Goal: Task Accomplishment & Management: Manage account settings

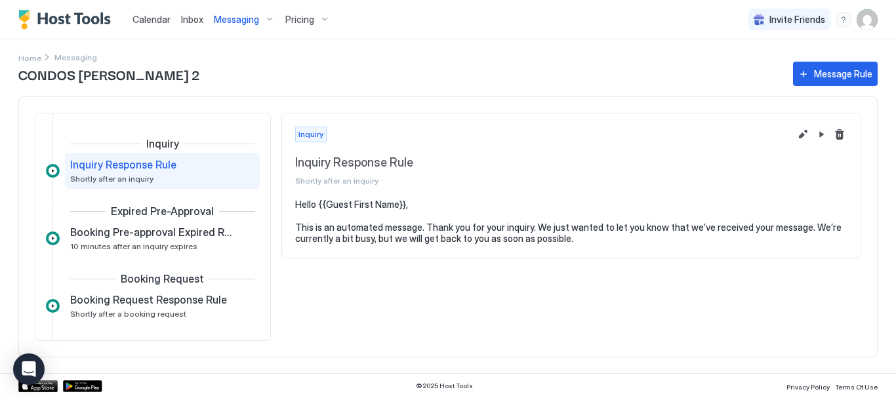
scroll to position [328, 0]
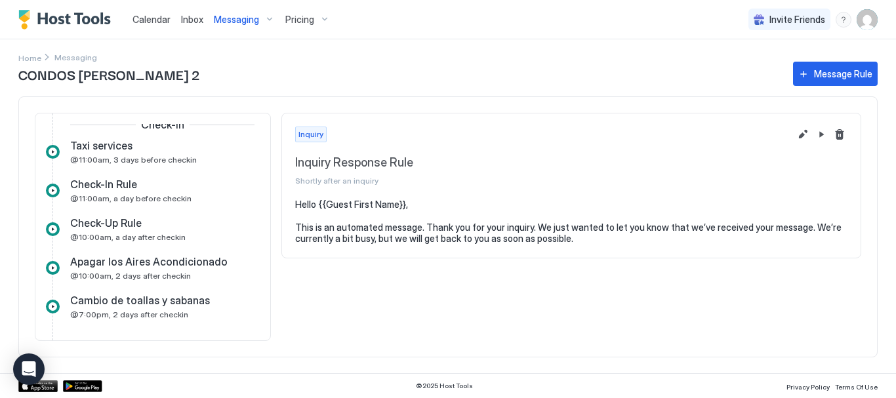
click at [163, 18] on span "Calendar" at bounding box center [152, 19] width 38 height 11
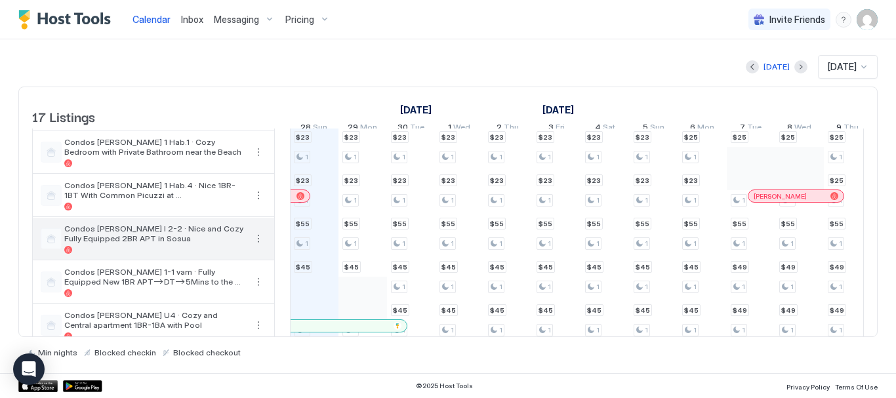
scroll to position [576, 0]
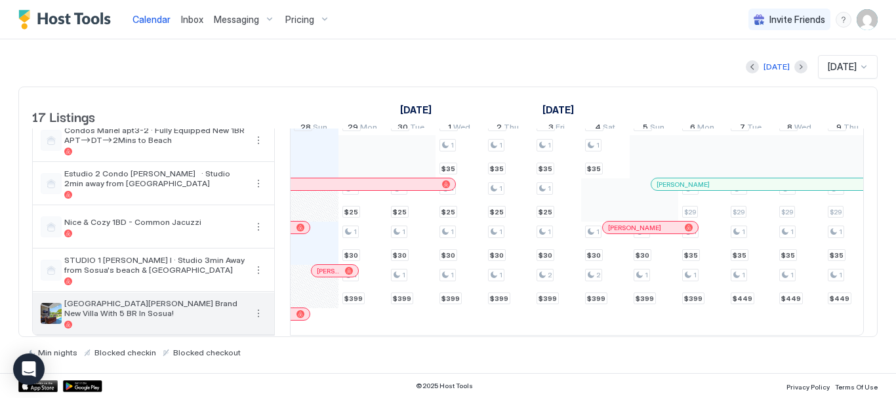
click at [257, 306] on button "More options" at bounding box center [259, 314] width 16 height 16
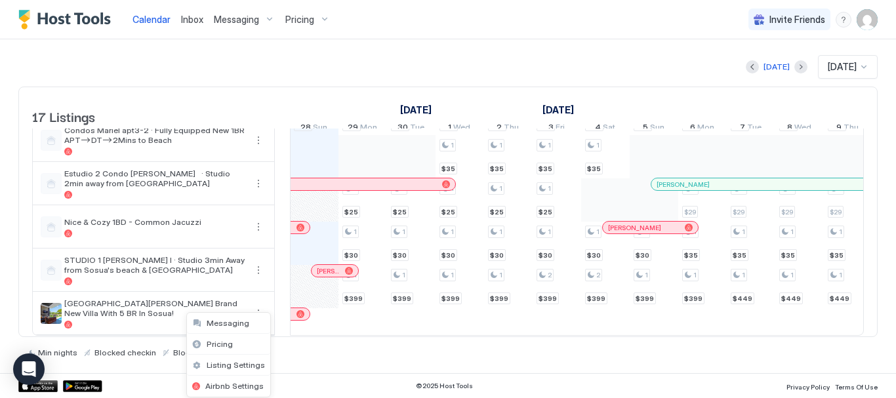
click at [138, 318] on div at bounding box center [448, 199] width 896 height 398
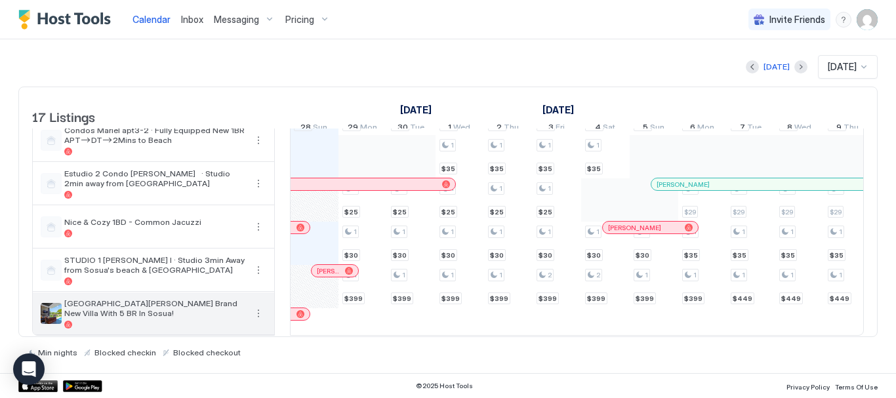
click at [245, 308] on span "[GEOGRAPHIC_DATA][PERSON_NAME] Brand New Villa With 5 BR In Sosua!" at bounding box center [154, 309] width 181 height 20
click at [190, 299] on span "[GEOGRAPHIC_DATA][PERSON_NAME] Brand New Villa With 5 BR In Sosua!" at bounding box center [154, 309] width 181 height 20
click at [41, 306] on div "[GEOGRAPHIC_DATA][PERSON_NAME] Brand New Villa With 5 BR In Sosua!" at bounding box center [154, 314] width 242 height 42
click at [259, 306] on button "More options" at bounding box center [259, 314] width 16 height 16
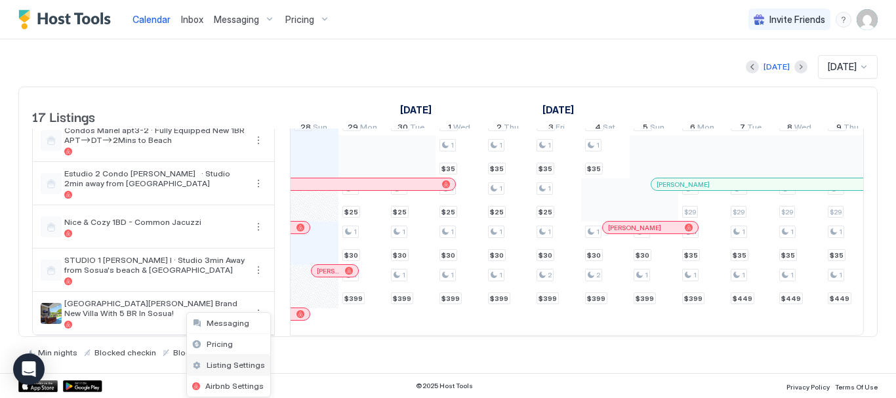
click at [252, 364] on span "Listing Settings" at bounding box center [236, 365] width 58 height 10
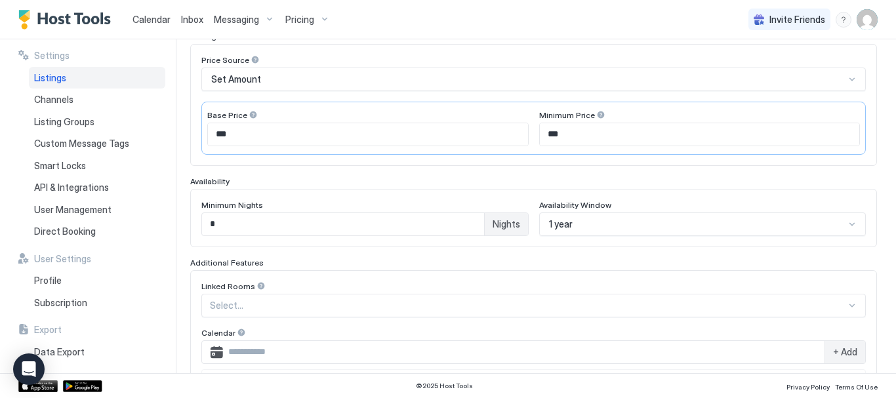
scroll to position [394, 0]
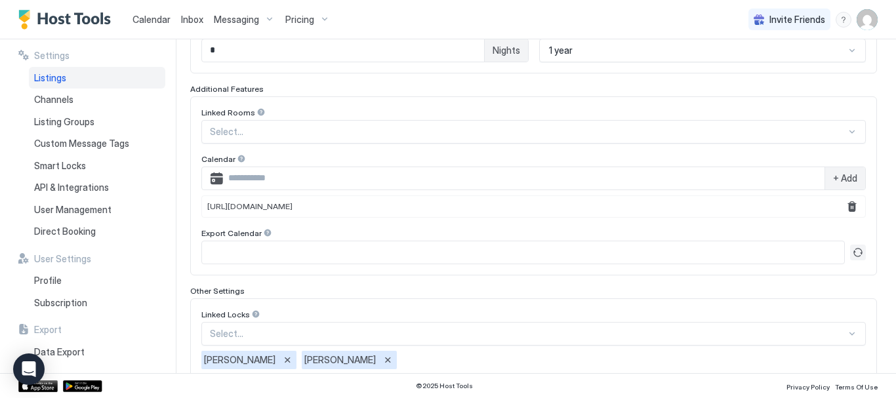
click at [851, 256] on button "Refresh" at bounding box center [859, 253] width 16 height 16
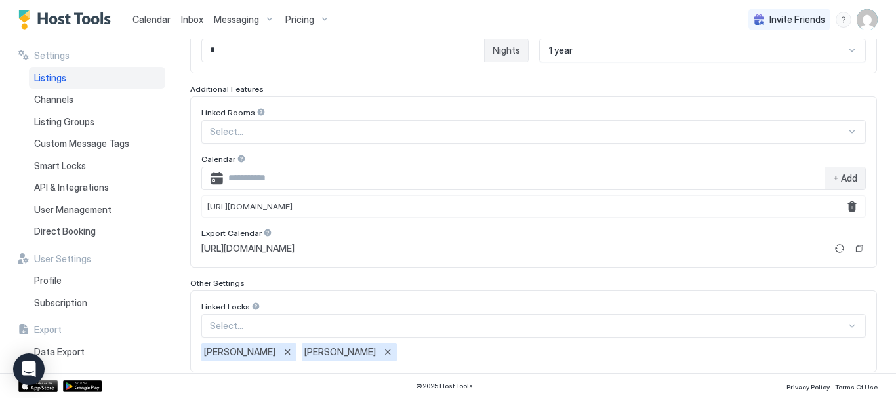
click at [278, 248] on span "[URL][DOMAIN_NAME]" at bounding box center [247, 249] width 93 height 12
click at [856, 249] on button "Copy" at bounding box center [859, 248] width 13 height 13
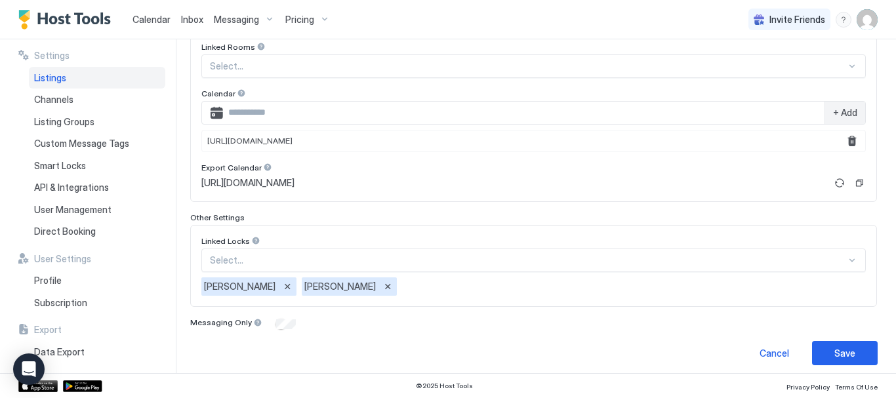
click at [845, 114] on span "+ Add" at bounding box center [845, 113] width 24 height 12
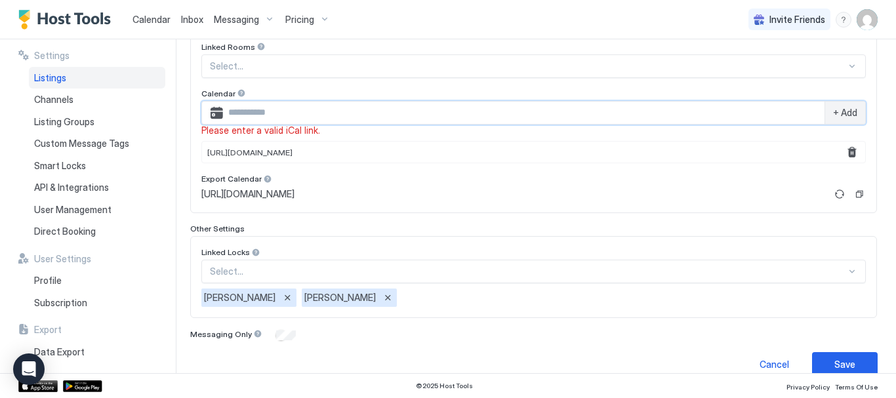
paste input "**********"
type input "**********"
click at [837, 115] on span "+ Add" at bounding box center [845, 113] width 24 height 12
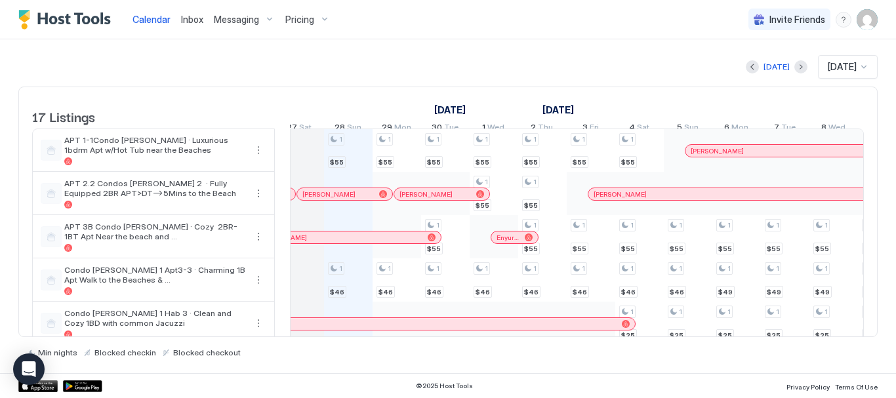
scroll to position [0, 744]
click at [270, 16] on div "Messaging" at bounding box center [245, 20] width 72 height 22
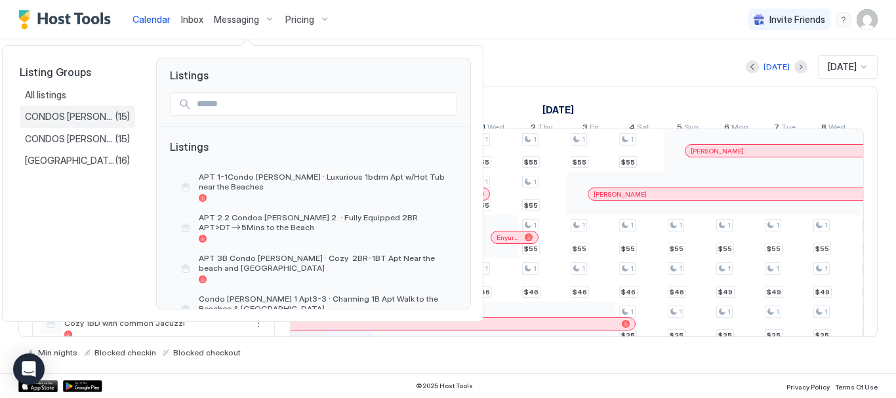
click at [116, 116] on span "(15)" at bounding box center [123, 117] width 14 height 12
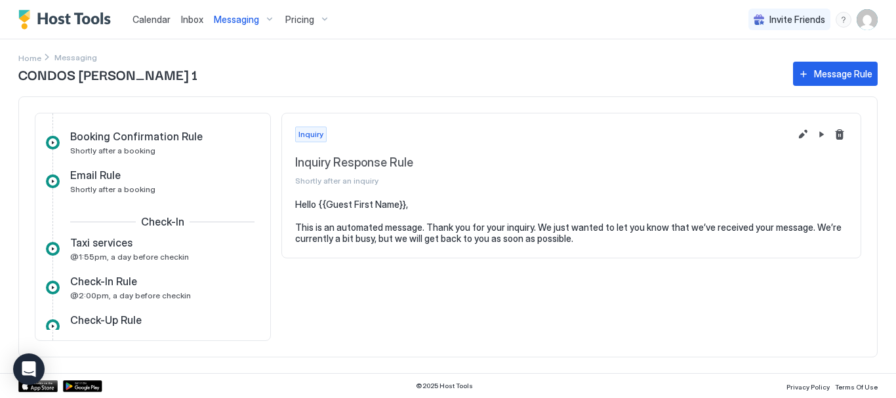
scroll to position [263, 0]
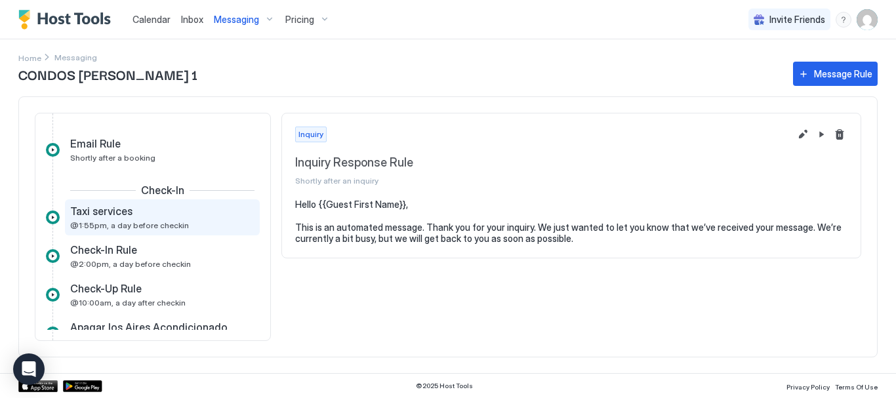
click at [162, 220] on div "Taxi services @1:55pm, a day before checkin" at bounding box center [153, 218] width 166 height 26
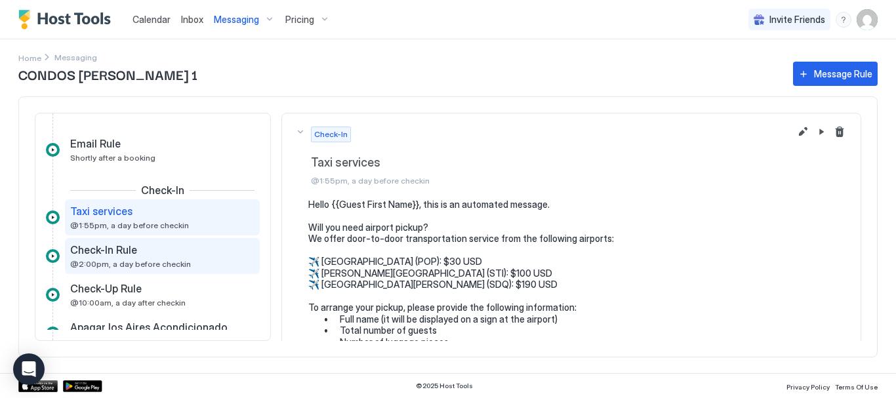
click at [144, 258] on div "Check-In Rule @2:00pm, a day before checkin" at bounding box center [153, 256] width 166 height 26
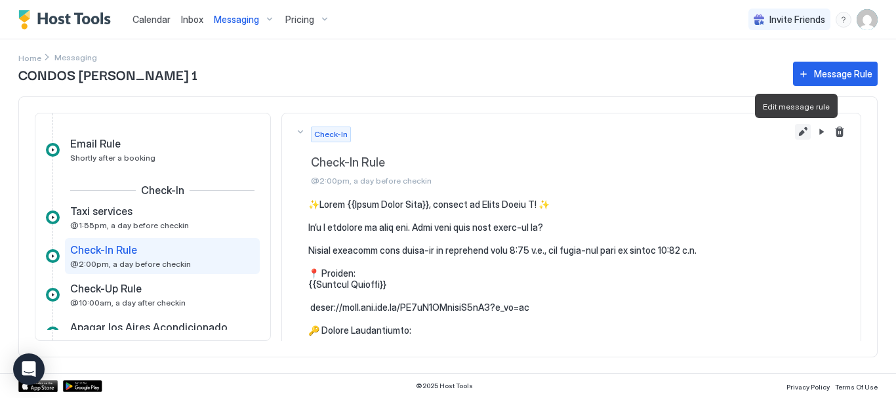
click at [795, 131] on button "Edit message rule" at bounding box center [803, 132] width 16 height 16
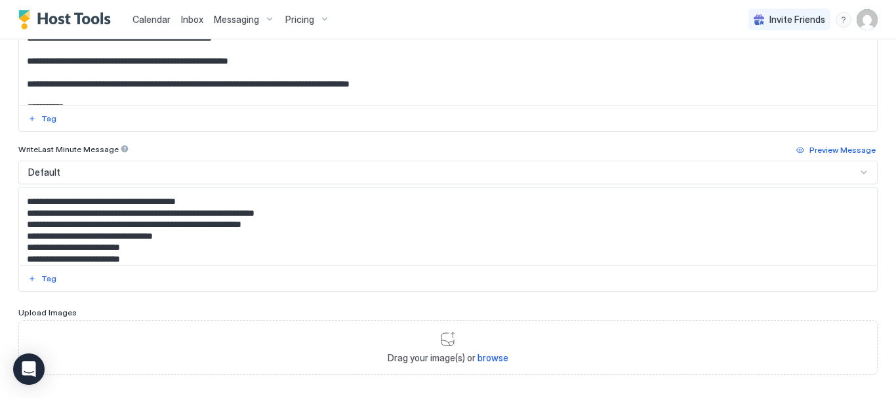
scroll to position [591, 0]
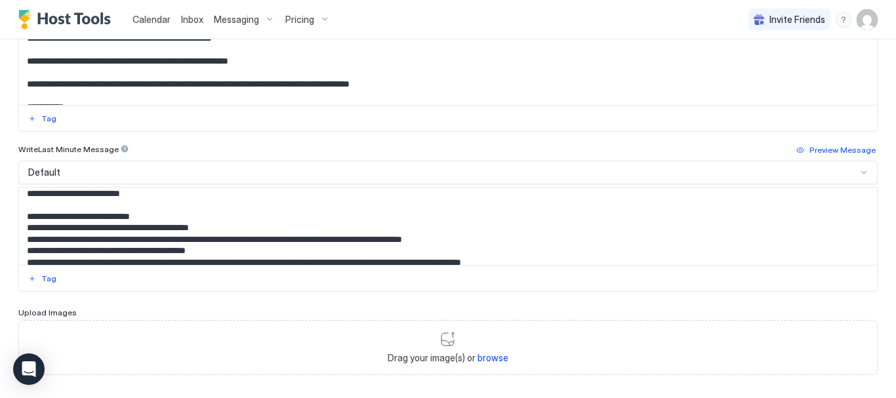
click at [157, 217] on textarea "Input Field" at bounding box center [443, 226] width 849 height 77
click at [195, 220] on textarea "Input Field" at bounding box center [443, 226] width 849 height 77
click at [198, 222] on textarea "Input Field" at bounding box center [443, 226] width 849 height 77
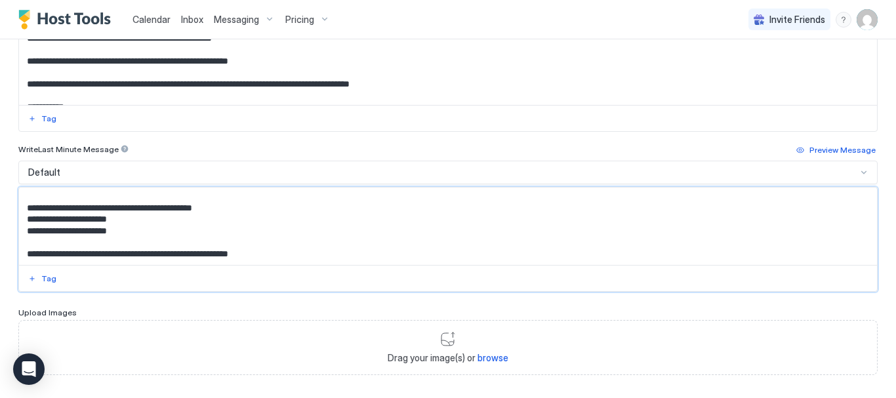
scroll to position [632, 0]
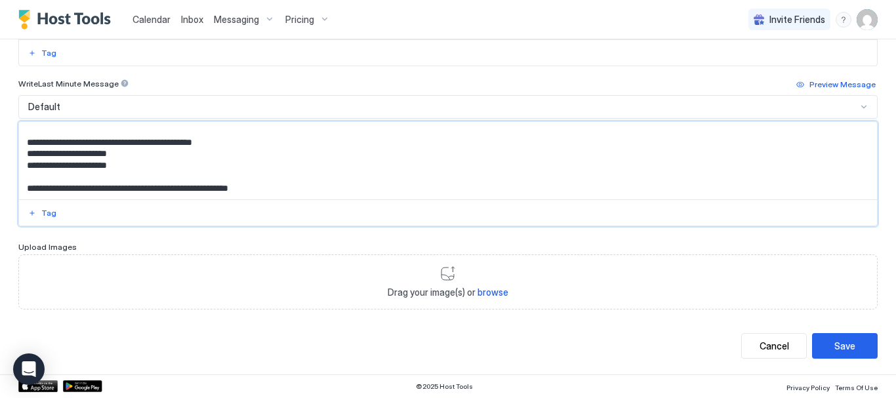
click at [32, 175] on textarea "Input Field" at bounding box center [443, 160] width 849 height 77
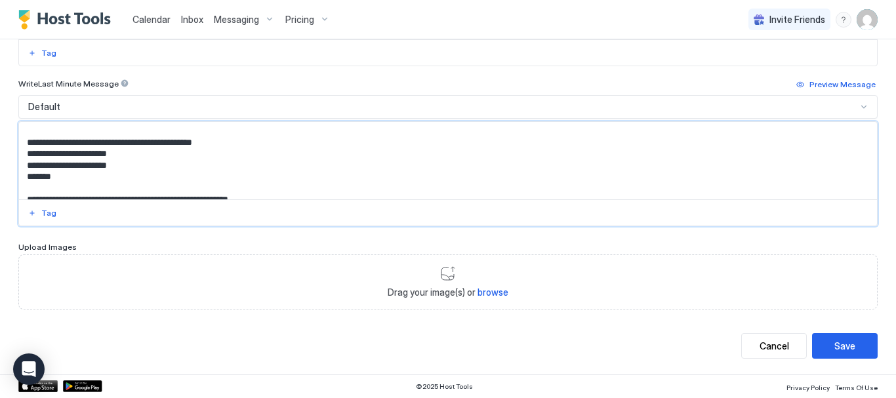
scroll to position [680, 0]
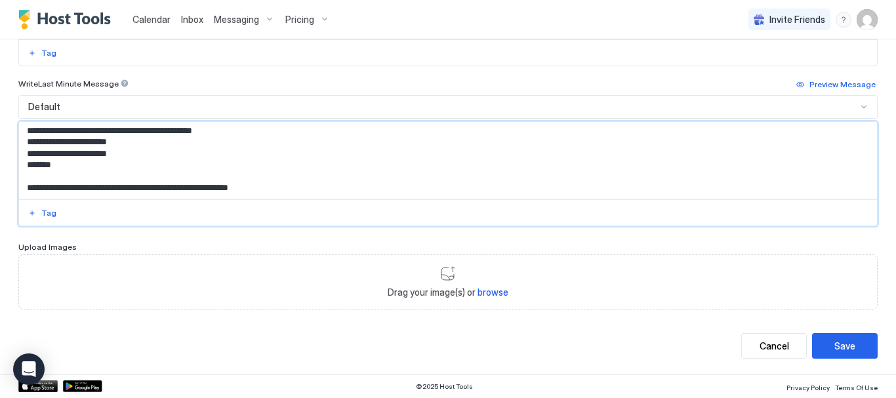
drag, startPoint x: 53, startPoint y: 167, endPoint x: 66, endPoint y: 168, distance: 13.2
click at [53, 167] on textarea "Input Field" at bounding box center [443, 160] width 849 height 77
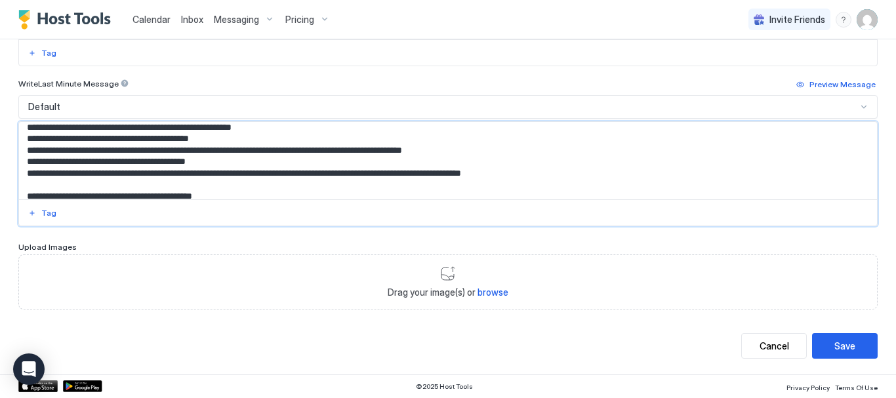
scroll to position [549, 0]
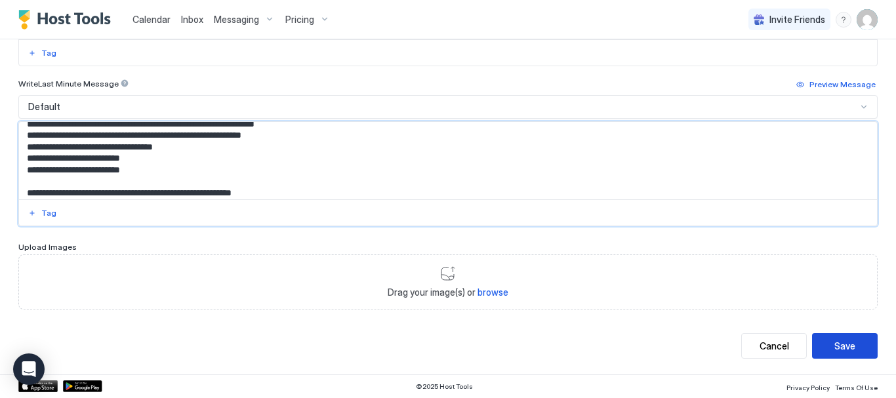
type textarea "**********"
click at [840, 351] on div "Save" at bounding box center [845, 346] width 21 height 14
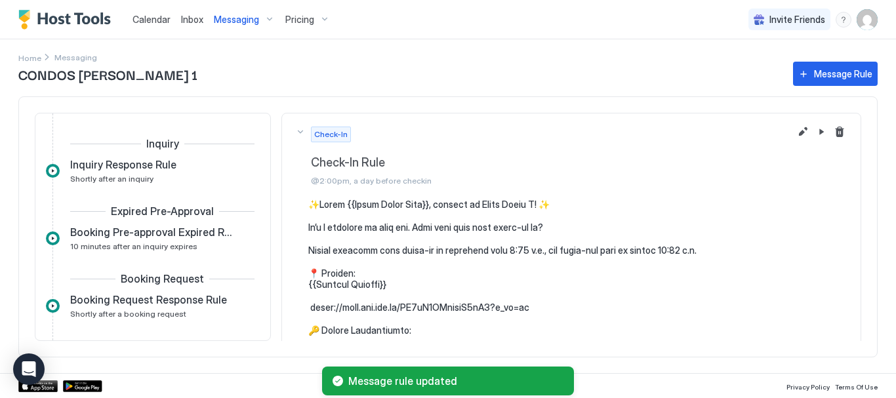
scroll to position [293, 0]
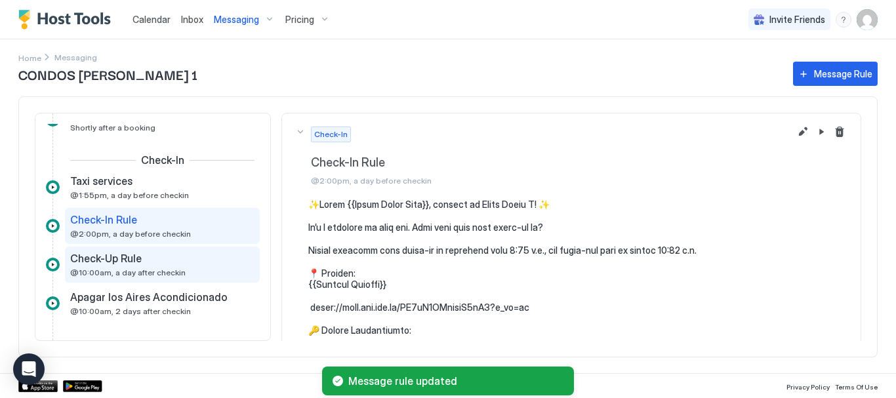
click at [157, 270] on span "@10:00am, a day after checkin" at bounding box center [128, 273] width 116 height 10
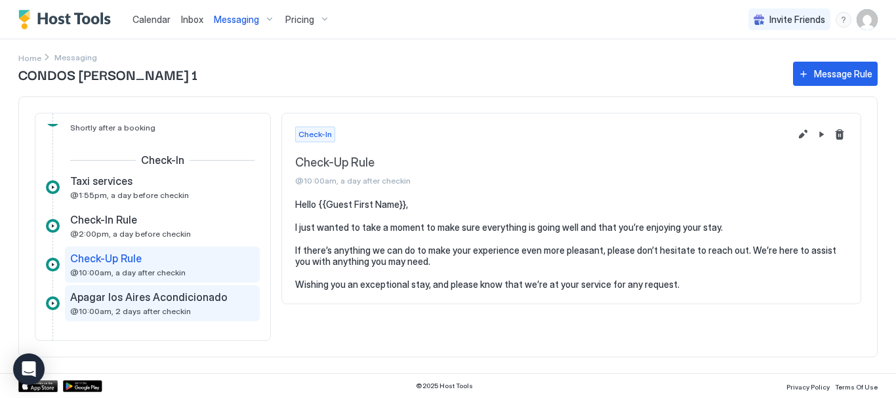
click at [158, 310] on span "@10:00am, 2 days after checkin" at bounding box center [130, 311] width 121 height 10
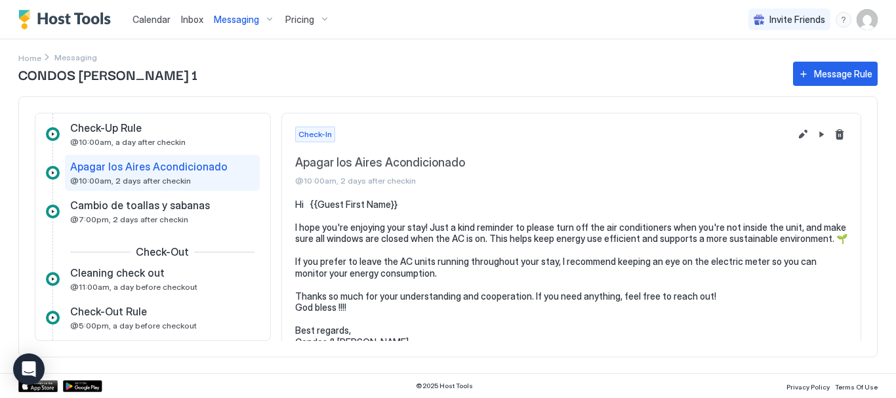
scroll to position [424, 0]
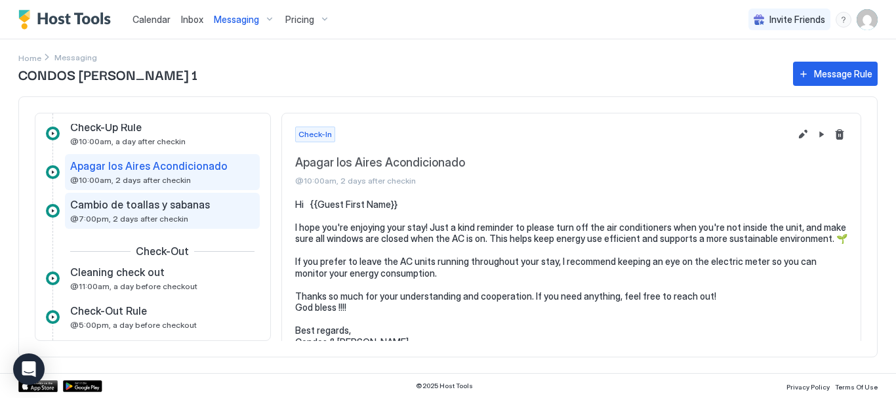
click at [188, 209] on span "Cambio de toallas y sabanas" at bounding box center [140, 204] width 140 height 13
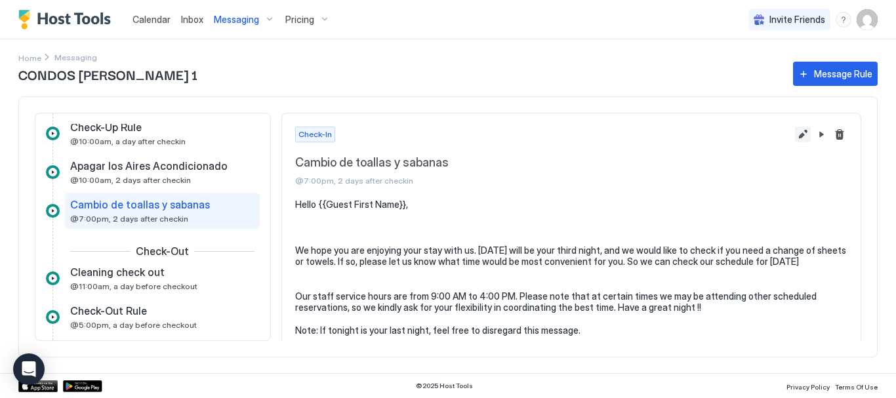
click at [796, 133] on button "Edit message rule" at bounding box center [803, 135] width 16 height 16
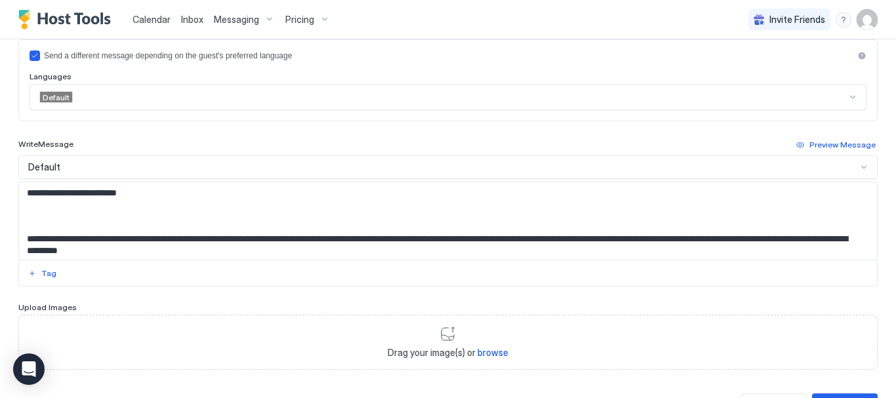
scroll to position [408, 0]
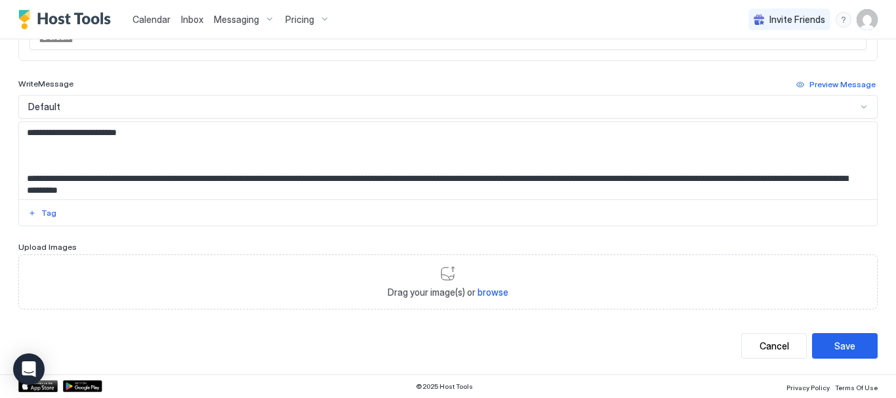
click at [530, 178] on textarea "**********" at bounding box center [443, 160] width 849 height 77
click at [543, 179] on textarea "**********" at bounding box center [443, 160] width 849 height 77
drag, startPoint x: 604, startPoint y: 179, endPoint x: 597, endPoint y: 177, distance: 6.7
click at [597, 177] on textarea "**********" at bounding box center [443, 160] width 849 height 77
type textarea "**********"
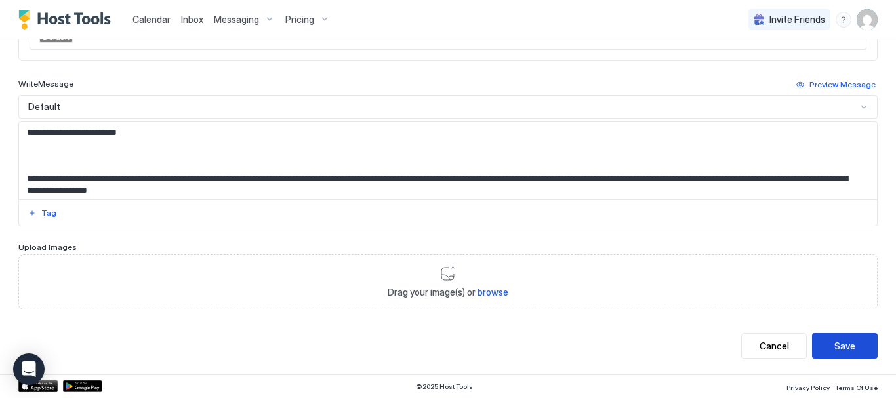
click at [837, 344] on div "Save" at bounding box center [845, 346] width 21 height 14
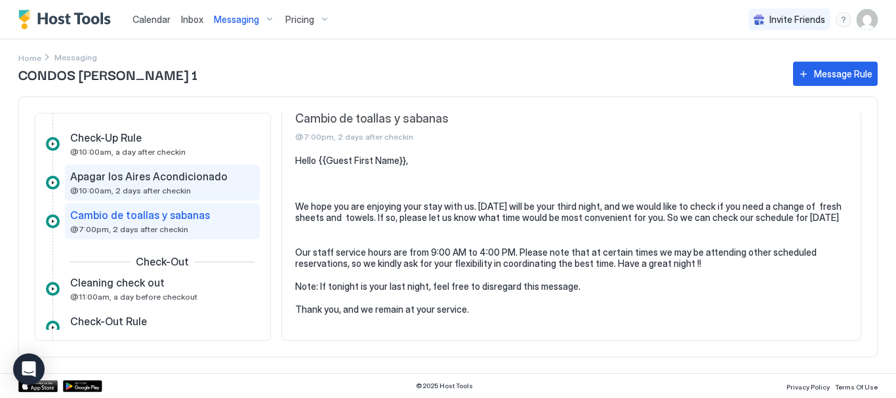
scroll to position [473, 0]
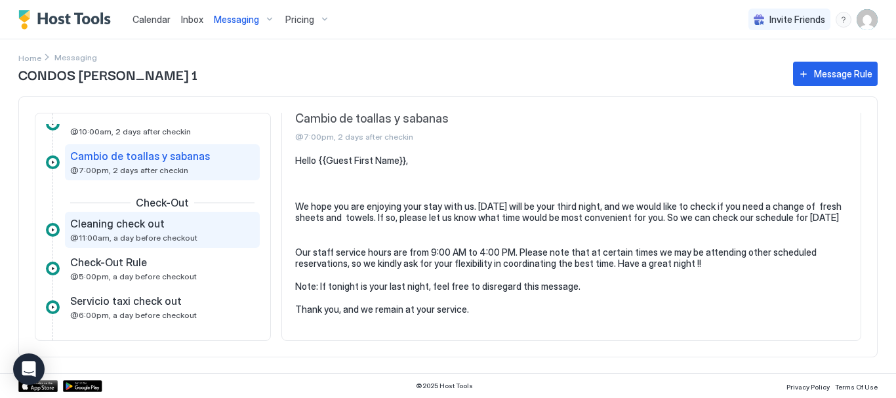
click at [159, 222] on span "Cleaning check out" at bounding box center [117, 223] width 95 height 13
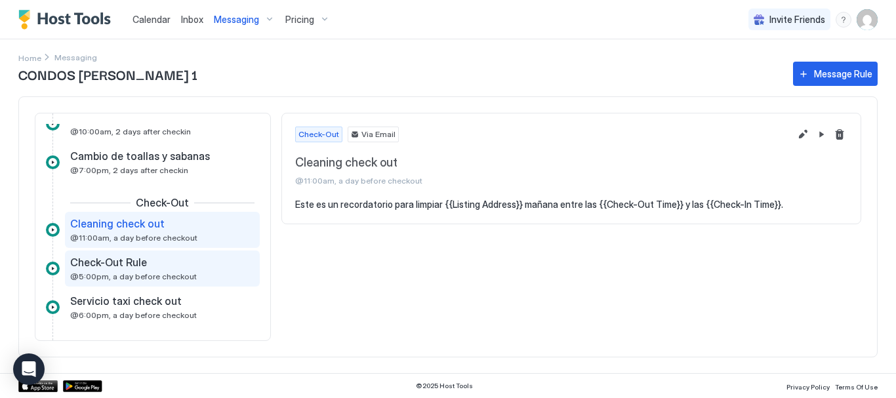
click at [145, 257] on div "Check-Out Rule" at bounding box center [153, 262] width 166 height 13
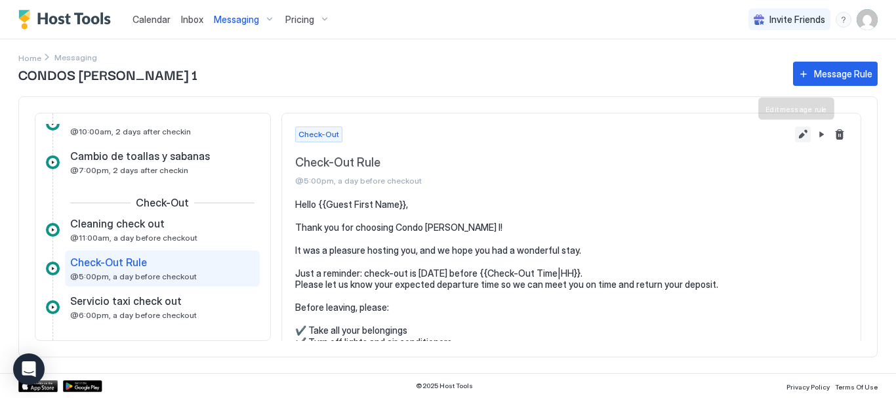
click at [795, 131] on button "Edit message rule" at bounding box center [803, 135] width 16 height 16
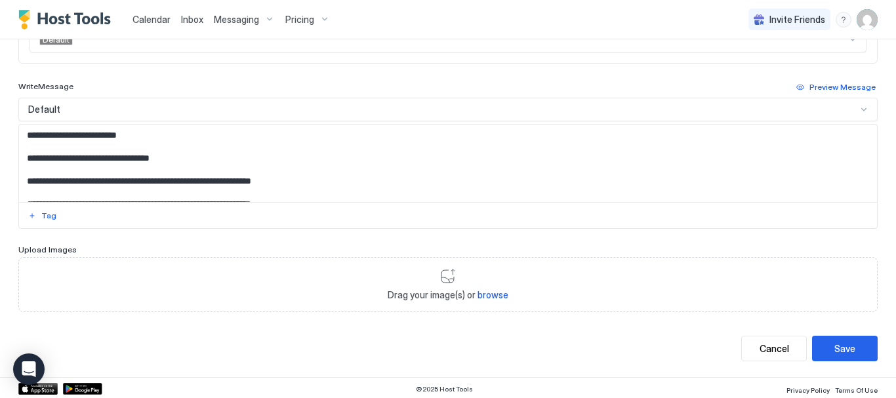
scroll to position [408, 0]
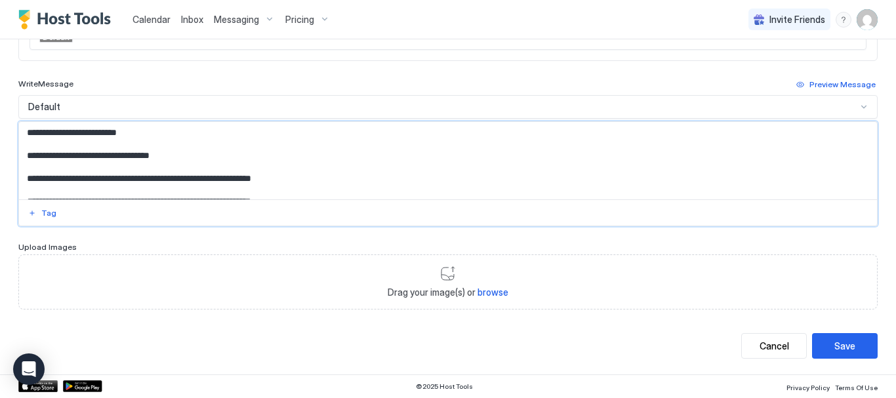
click at [241, 169] on textarea "**********" at bounding box center [443, 160] width 849 height 77
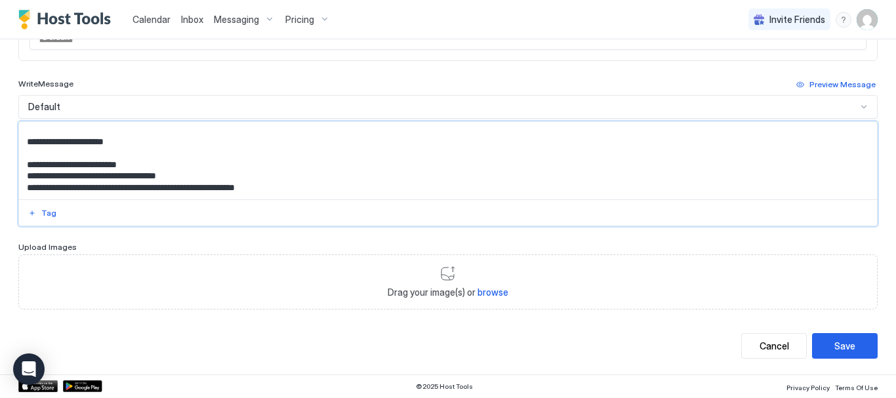
scroll to position [66, 0]
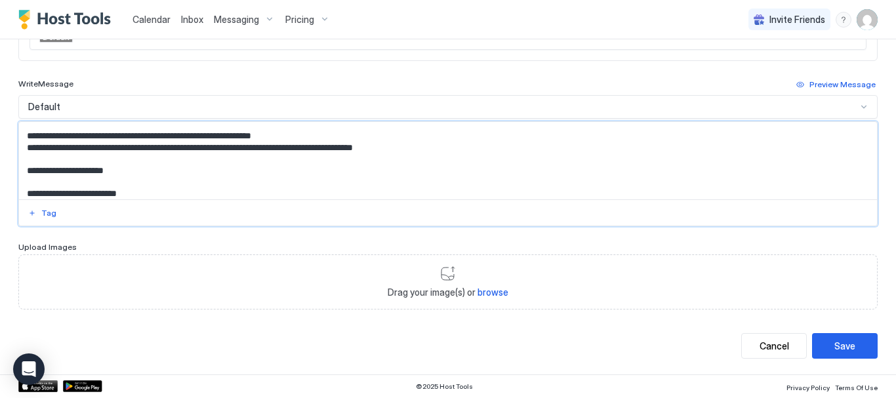
click at [431, 148] on textarea "**********" at bounding box center [443, 160] width 849 height 77
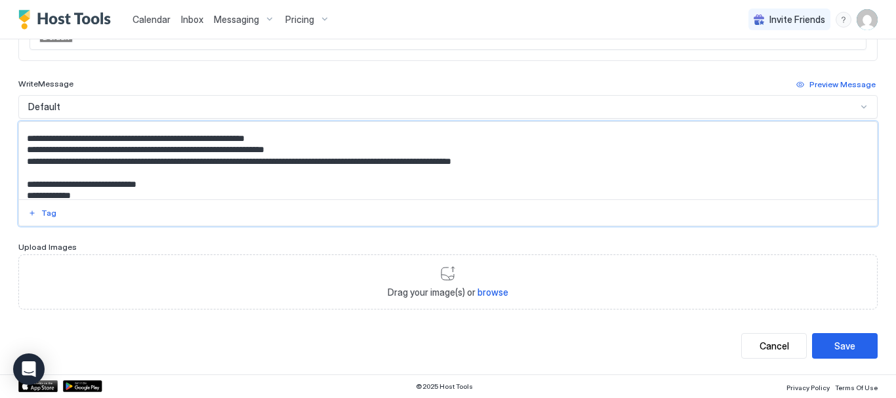
scroll to position [175, 0]
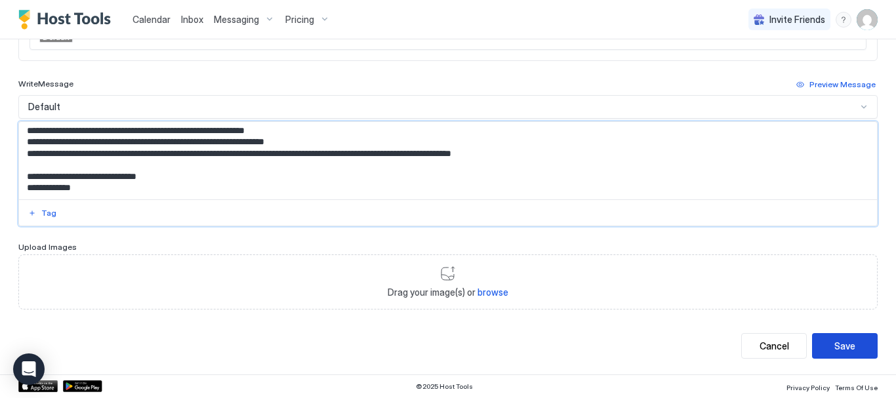
type textarea "**********"
click at [851, 337] on button "Save" at bounding box center [845, 346] width 66 height 26
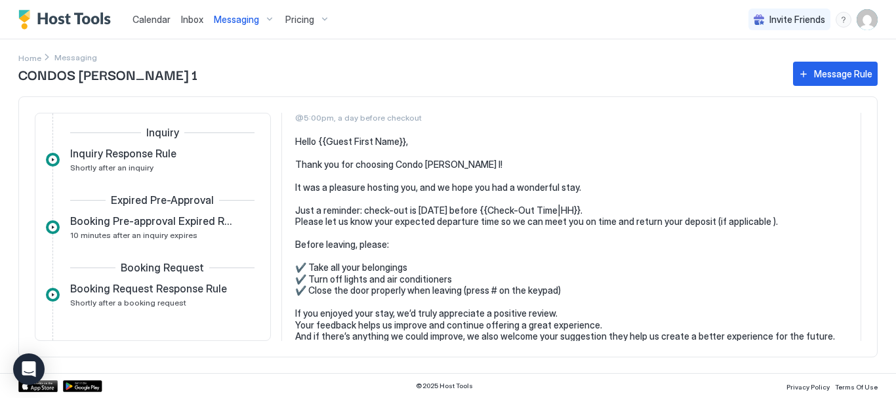
scroll to position [66, 0]
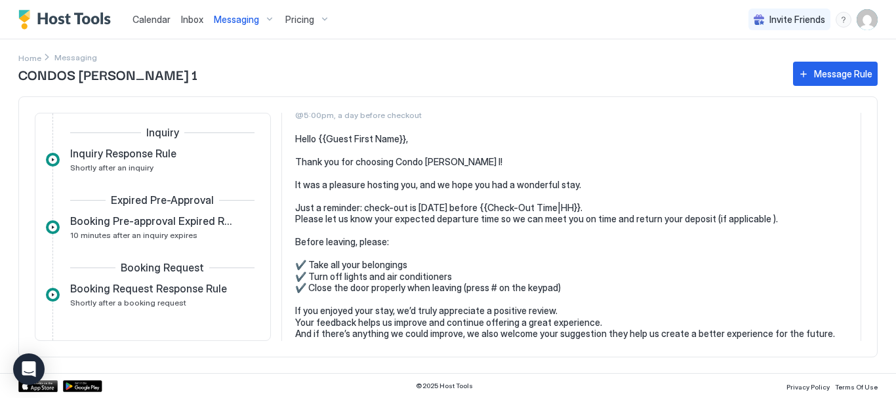
click at [270, 19] on div "Messaging" at bounding box center [245, 20] width 72 height 22
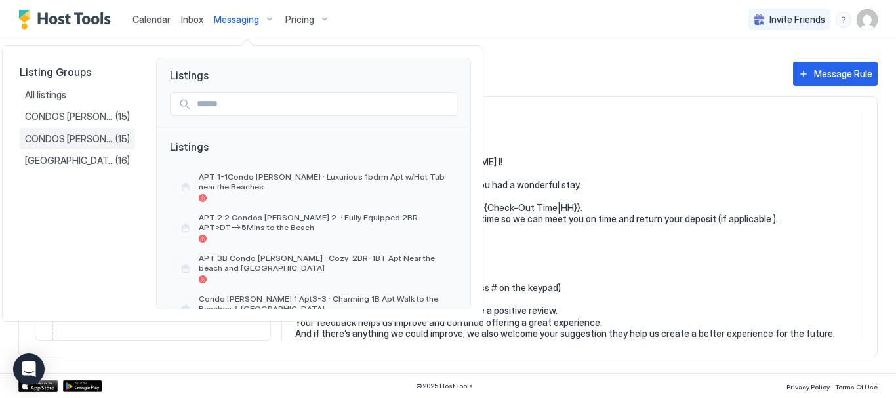
click at [97, 140] on span "CONDOS [PERSON_NAME] 2" at bounding box center [70, 139] width 91 height 12
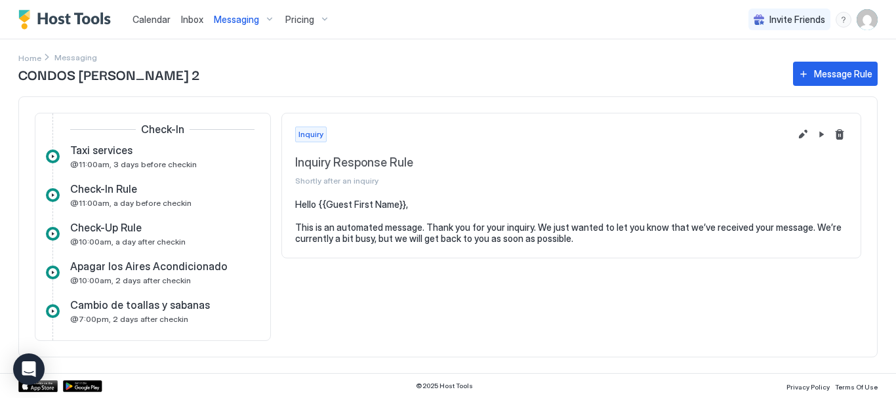
scroll to position [328, 0]
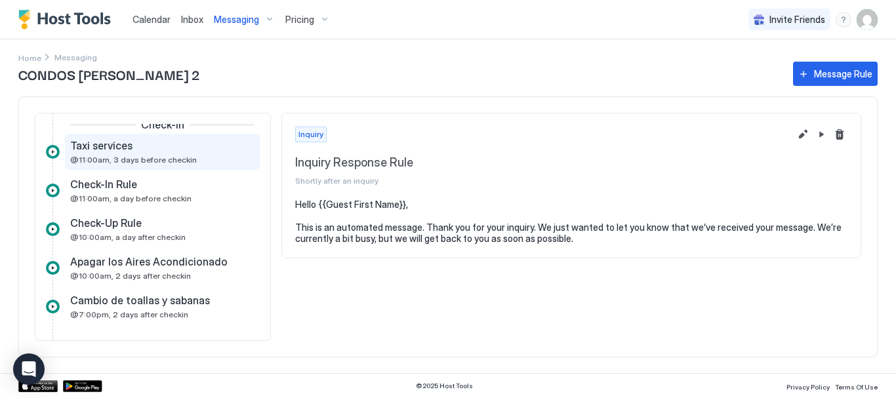
click at [154, 158] on span "@11:00am, 3 days before checkin" at bounding box center [133, 160] width 127 height 10
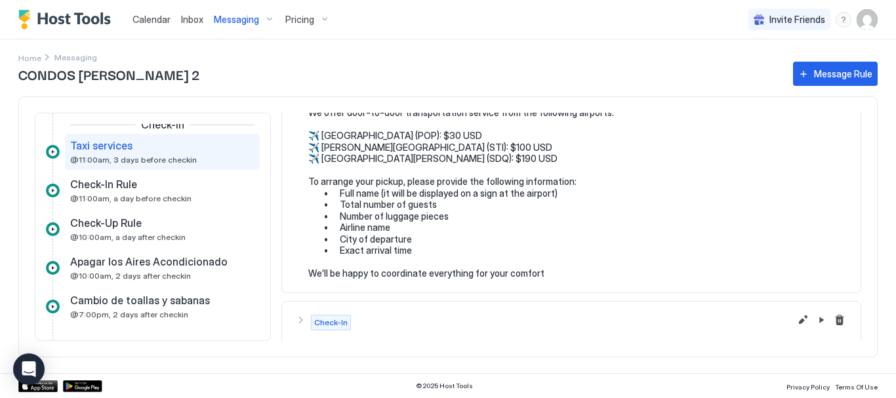
scroll to position [131, 0]
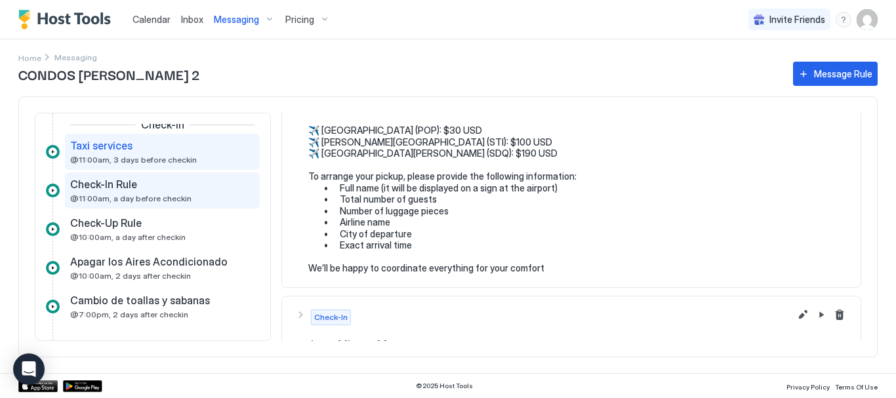
click at [127, 194] on span "@11:00am, a day before checkin" at bounding box center [130, 199] width 121 height 10
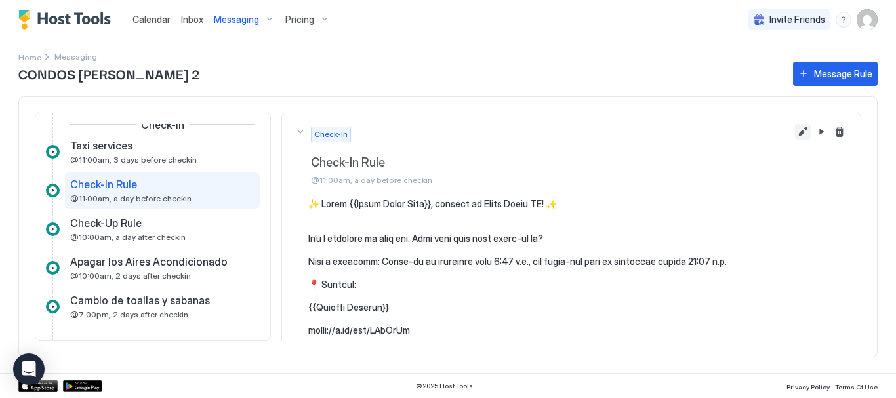
click at [795, 130] on button "Edit message rule" at bounding box center [803, 132] width 16 height 16
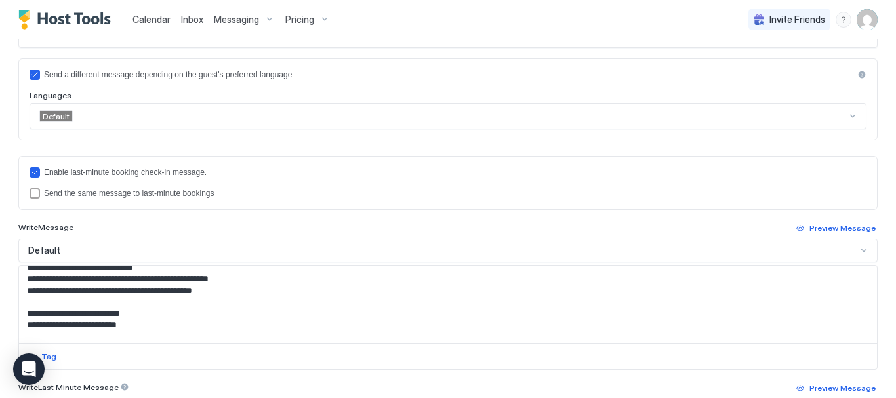
scroll to position [660, 0]
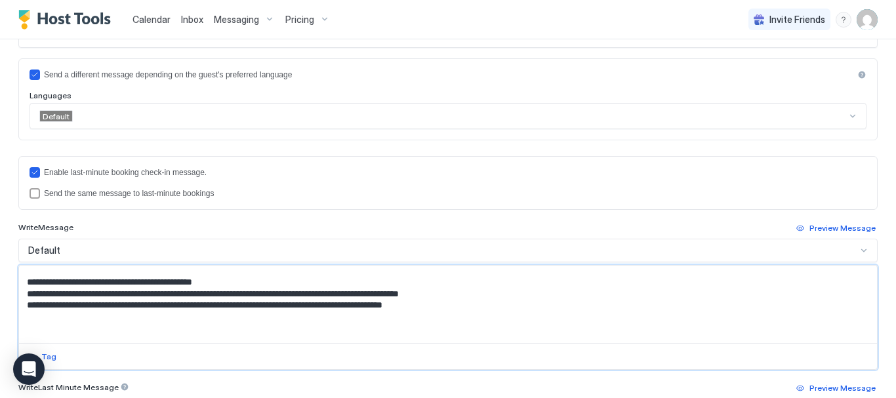
click at [254, 294] on textarea "Input Field" at bounding box center [443, 304] width 849 height 77
click at [86, 293] on textarea "Input Field" at bounding box center [443, 304] width 849 height 77
click at [259, 295] on textarea "Input Field" at bounding box center [443, 304] width 849 height 77
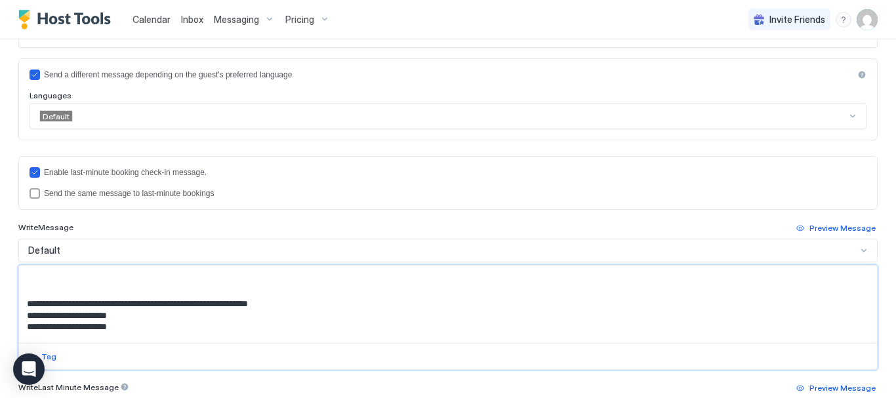
scroll to position [726, 0]
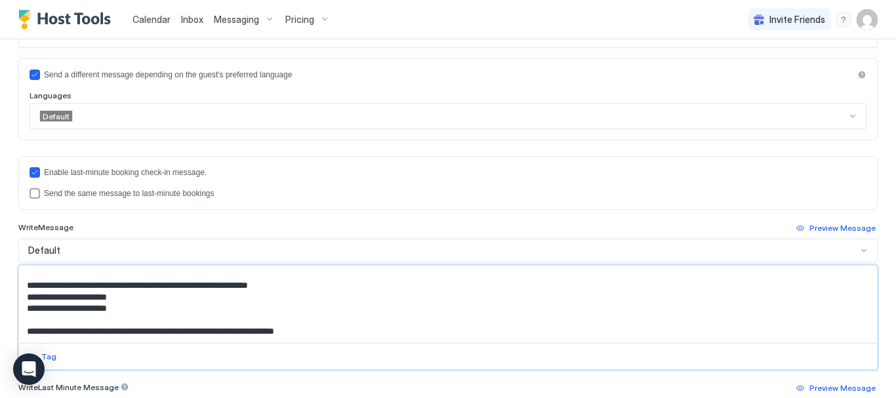
click at [137, 308] on textarea "Input Field" at bounding box center [443, 304] width 849 height 77
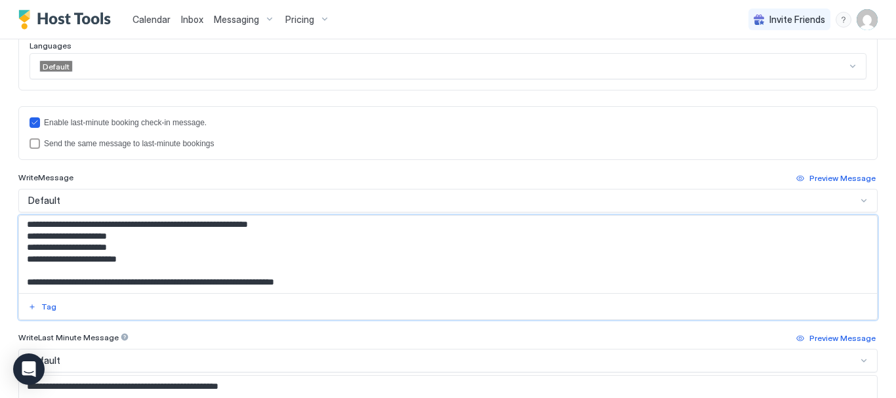
scroll to position [591, 0]
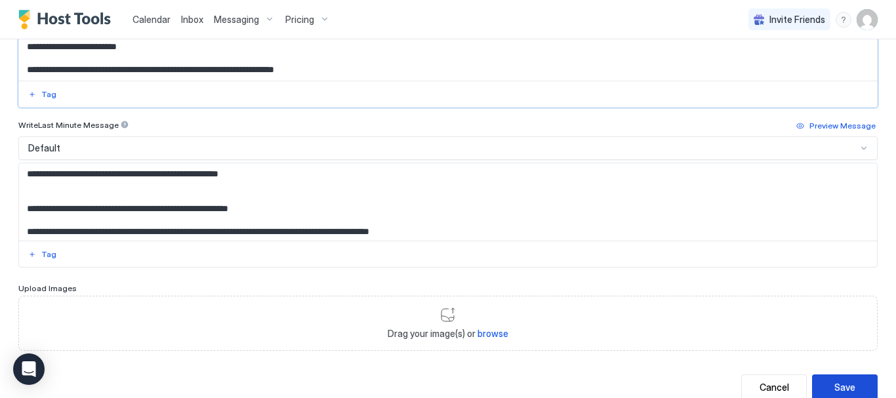
type textarea "**********"
click at [836, 382] on div "Save" at bounding box center [845, 388] width 21 height 14
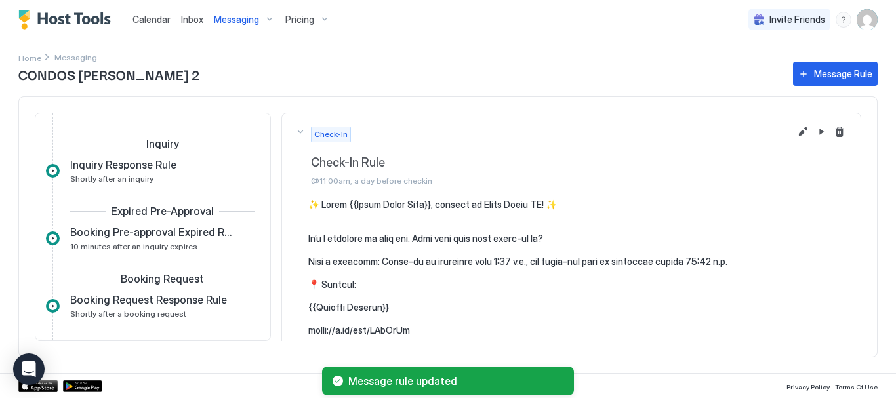
scroll to position [293, 0]
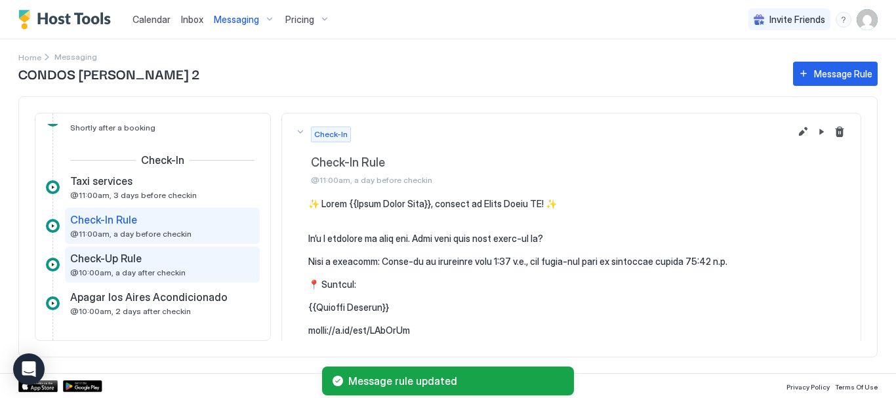
click at [105, 265] on div "Check-Up Rule @10:00am, a day after checkin" at bounding box center [153, 265] width 166 height 26
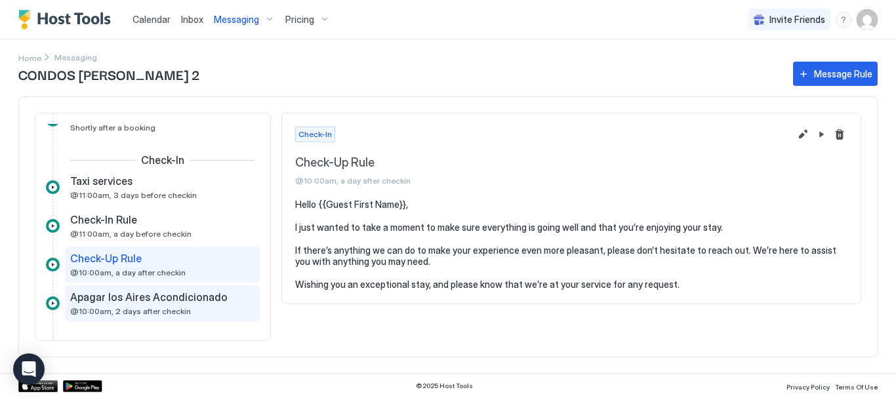
click at [204, 297] on span "Apagar los Aires Acondicionado" at bounding box center [149, 297] width 158 height 13
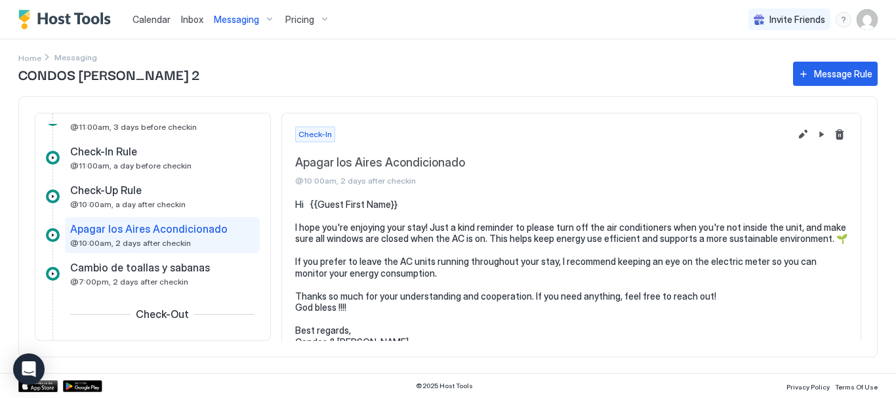
scroll to position [358, 0]
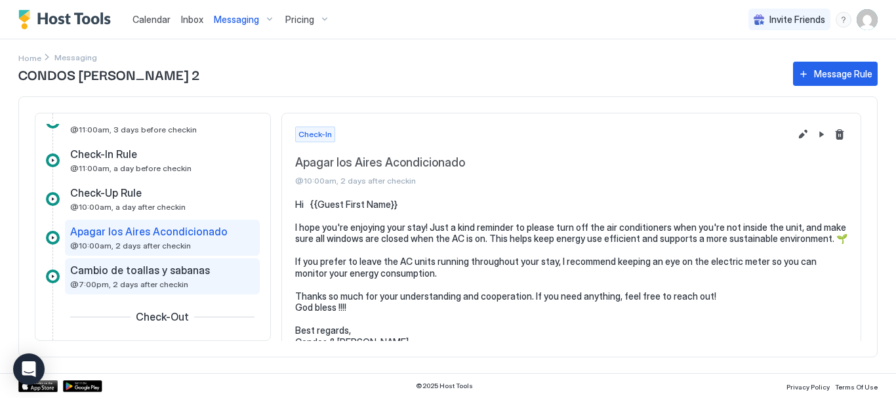
click at [154, 269] on span "Cambio de toallas y sabanas" at bounding box center [140, 270] width 140 height 13
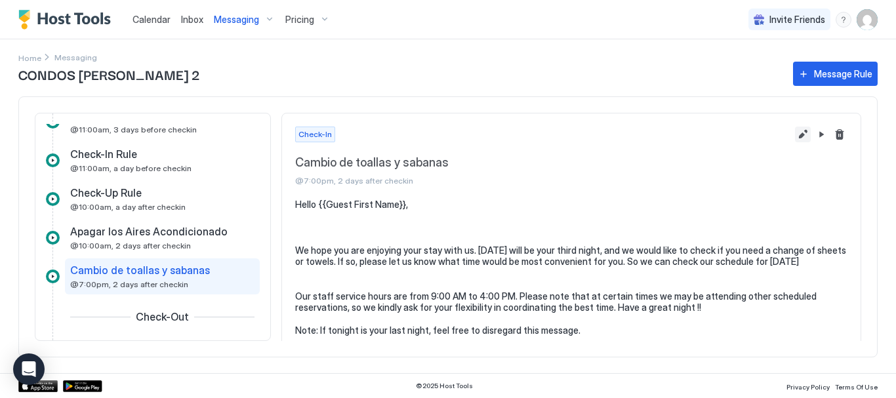
click at [795, 129] on button "Edit message rule" at bounding box center [803, 135] width 16 height 16
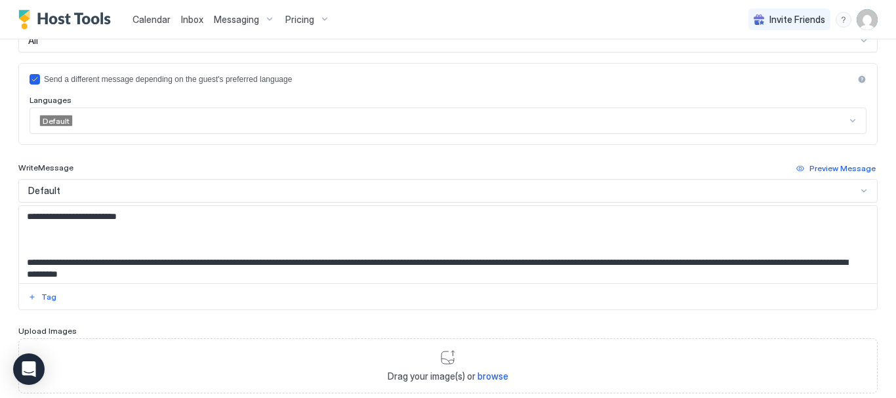
scroll to position [394, 0]
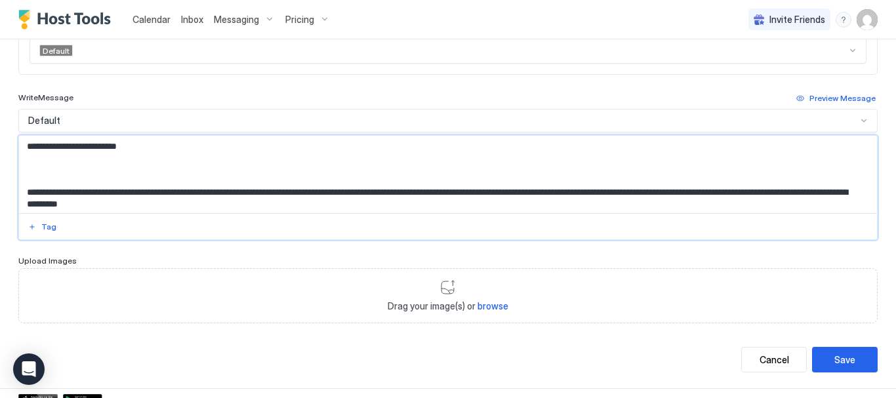
click at [541, 194] on textarea "**********" at bounding box center [443, 174] width 849 height 77
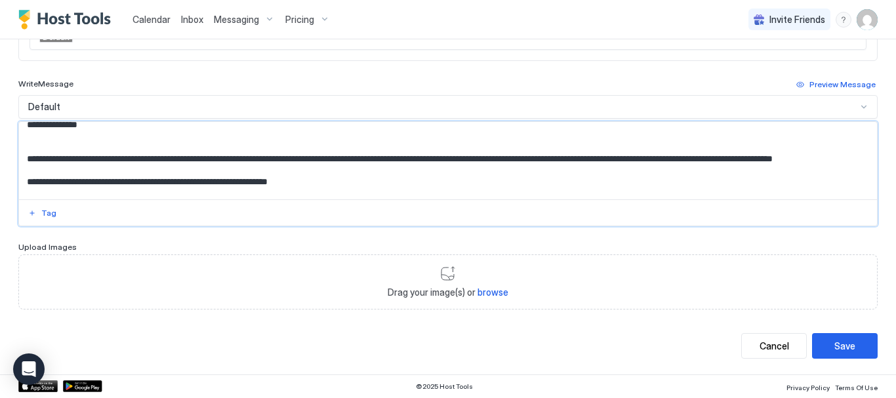
scroll to position [94, 0]
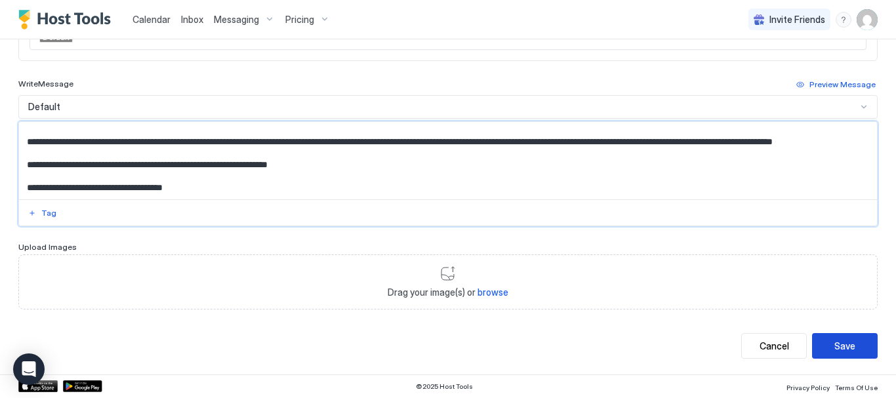
type textarea "**********"
click at [847, 339] on button "Save" at bounding box center [845, 346] width 66 height 26
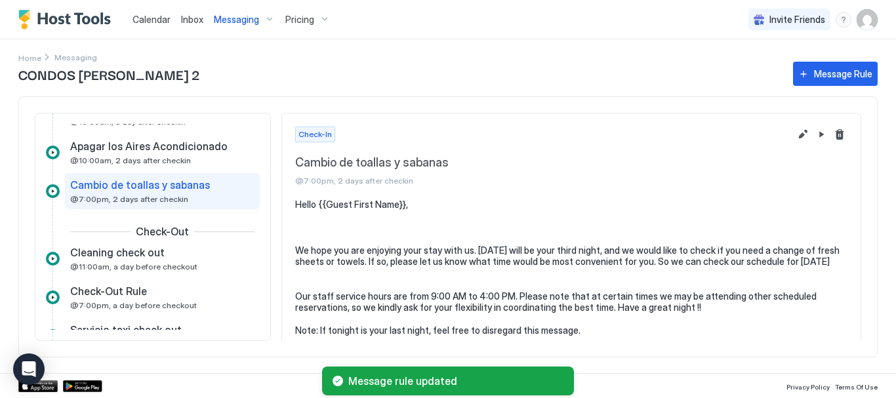
scroll to position [473, 0]
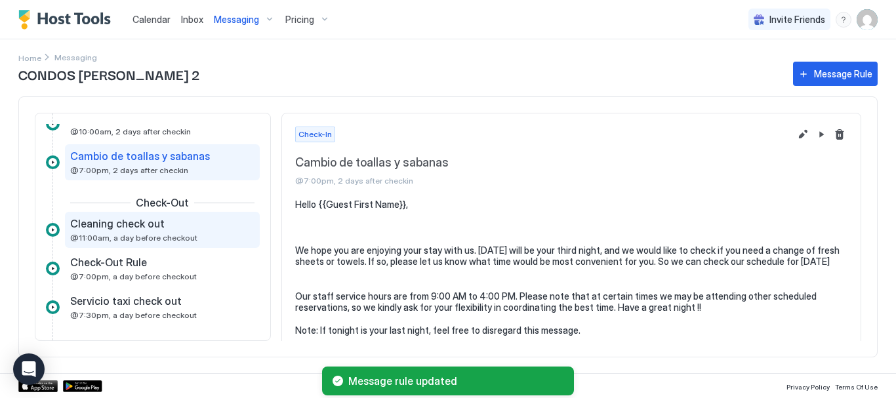
click at [142, 227] on span "Cleaning check out" at bounding box center [117, 223] width 95 height 13
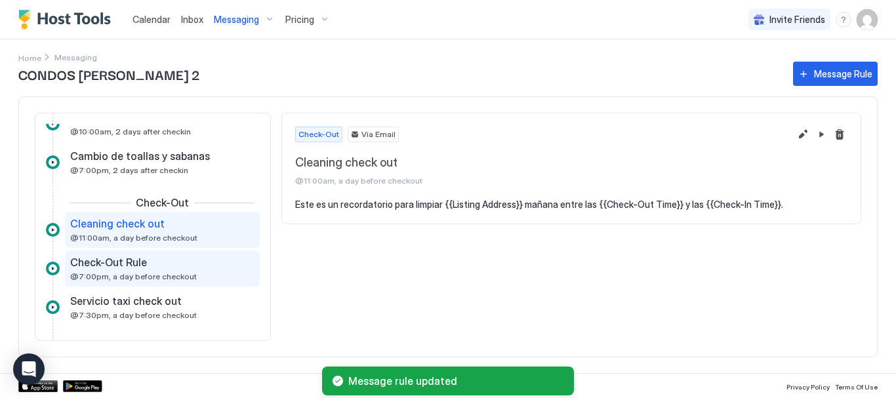
click at [142, 264] on span "Check-Out Rule" at bounding box center [108, 262] width 77 height 13
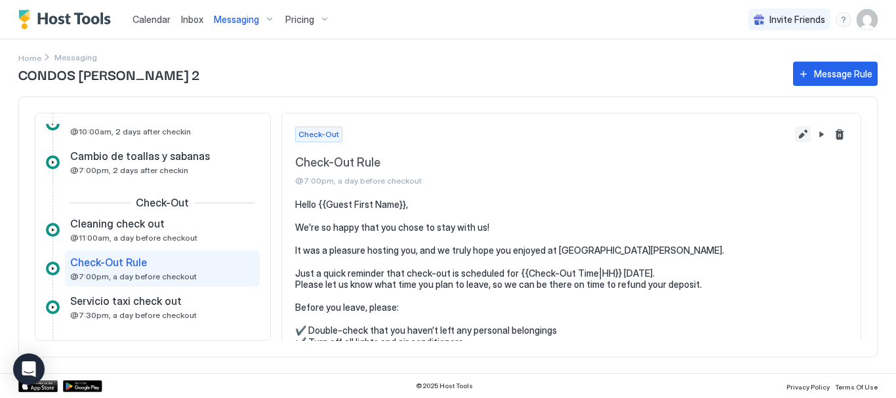
click at [795, 133] on button "Edit message rule" at bounding box center [803, 135] width 16 height 16
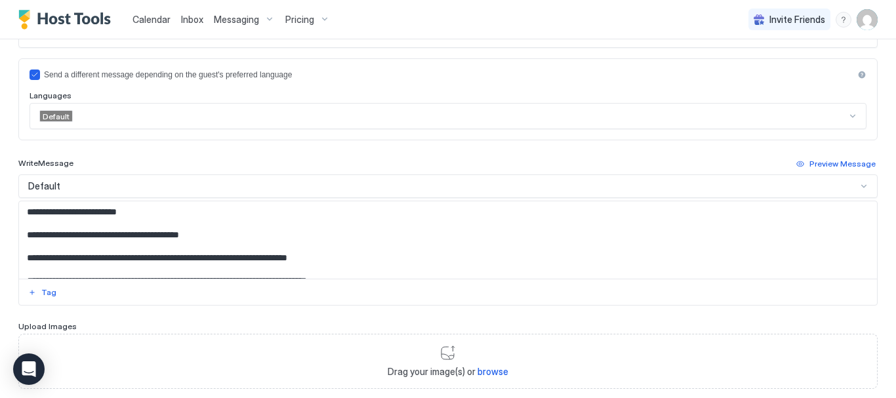
scroll to position [66, 0]
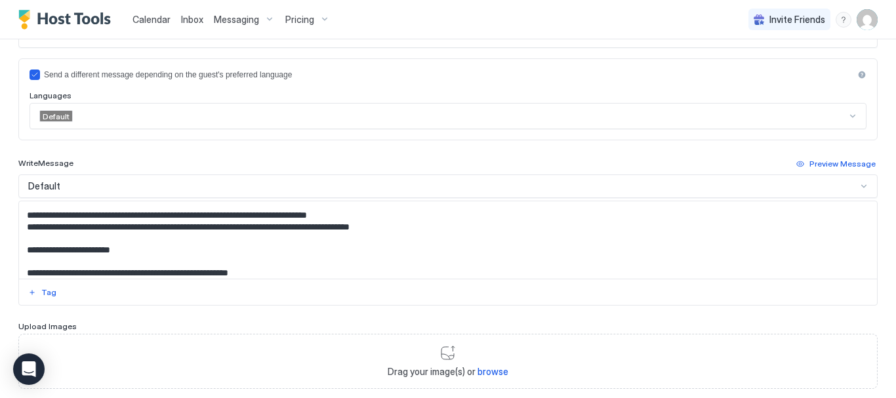
click at [412, 226] on textarea "**********" at bounding box center [443, 239] width 849 height 77
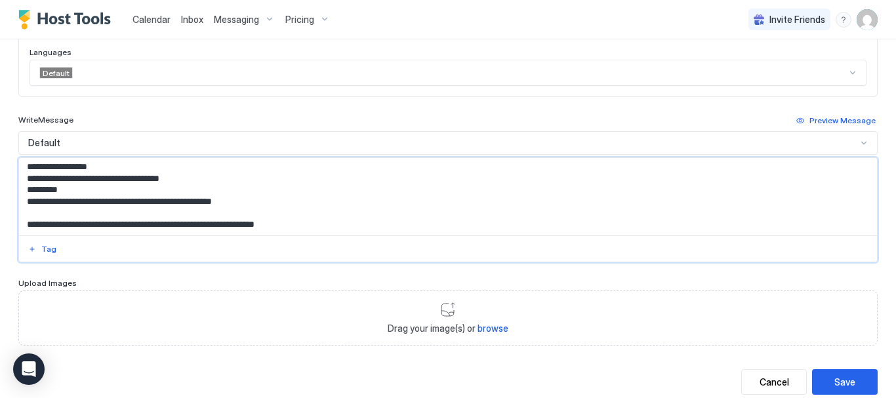
scroll to position [394, 0]
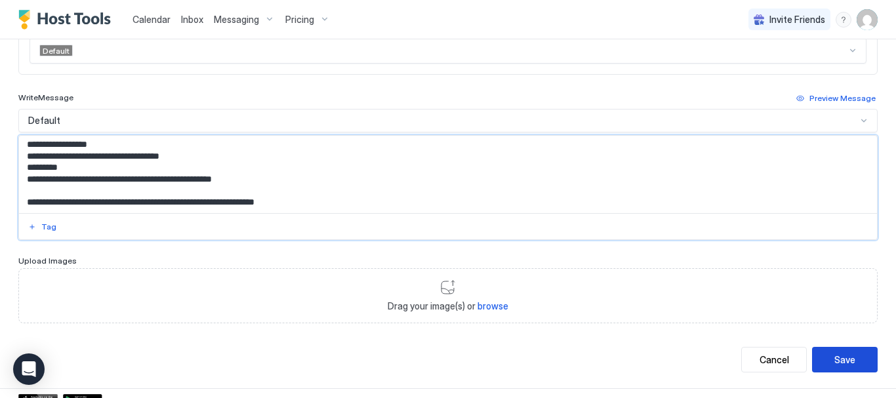
type textarea "**********"
click at [842, 365] on div "Save" at bounding box center [845, 360] width 21 height 14
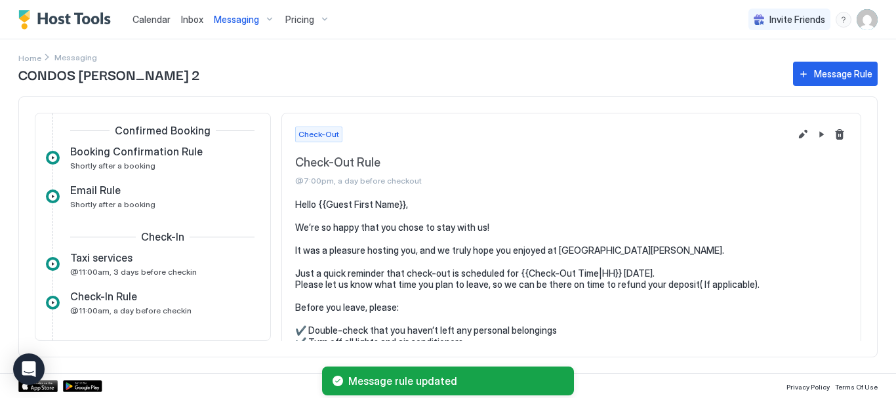
scroll to position [121, 0]
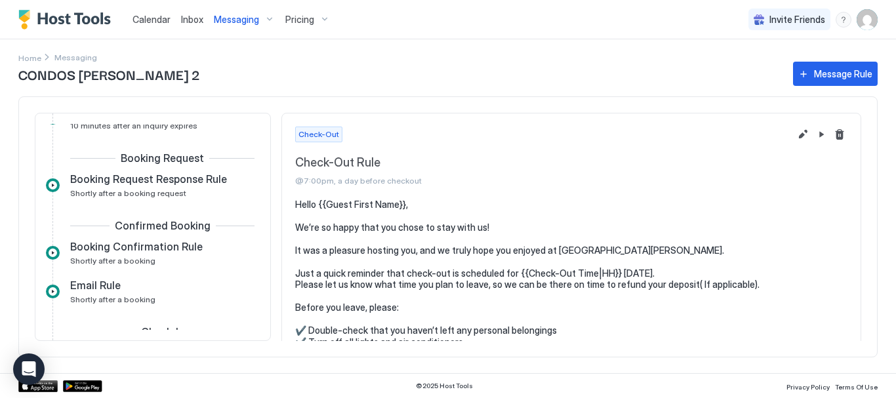
click at [270, 16] on div "Messaging" at bounding box center [245, 20] width 72 height 22
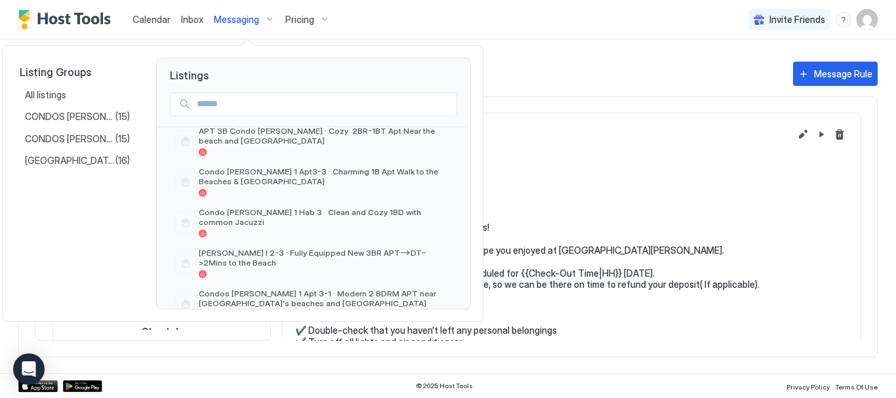
scroll to position [131, 0]
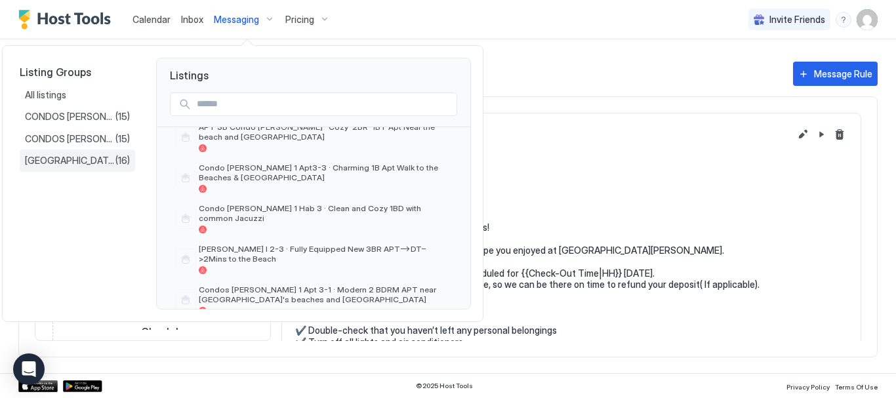
click at [75, 158] on span "VILLA CHOCO" at bounding box center [70, 161] width 91 height 12
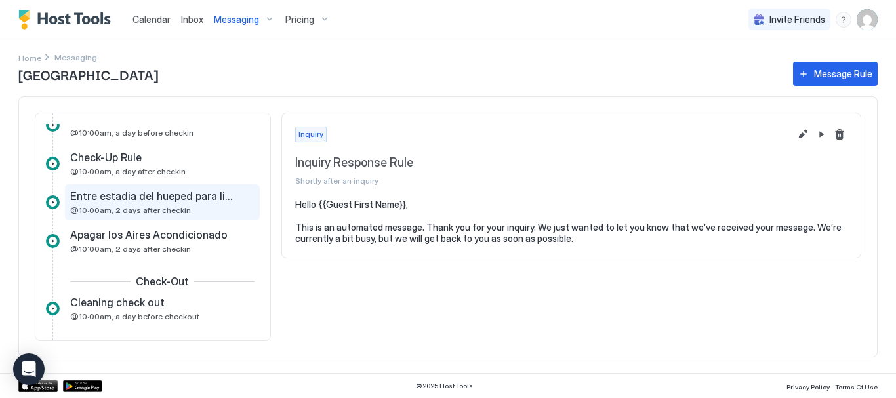
scroll to position [328, 0]
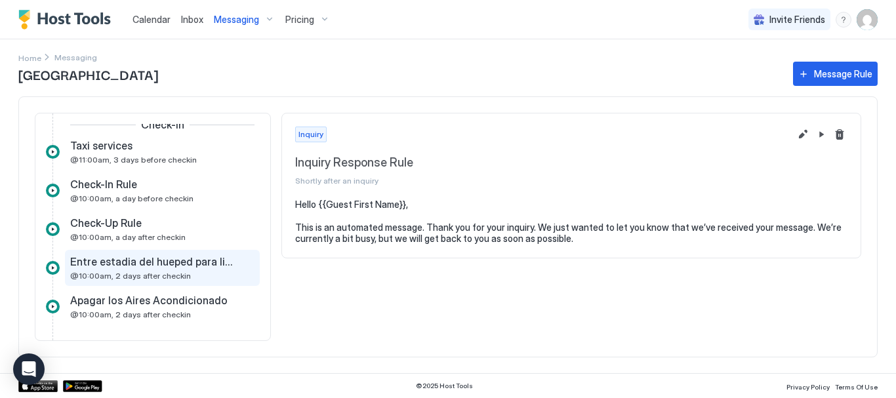
click at [140, 261] on span "Entre estadia del hueped para limpieza de piscina , cambio de toallas y sabanas." at bounding box center [151, 261] width 163 height 13
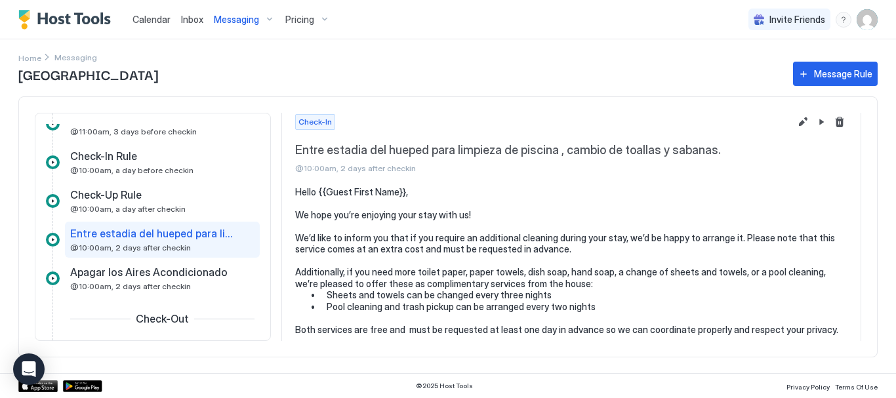
scroll to position [394, 0]
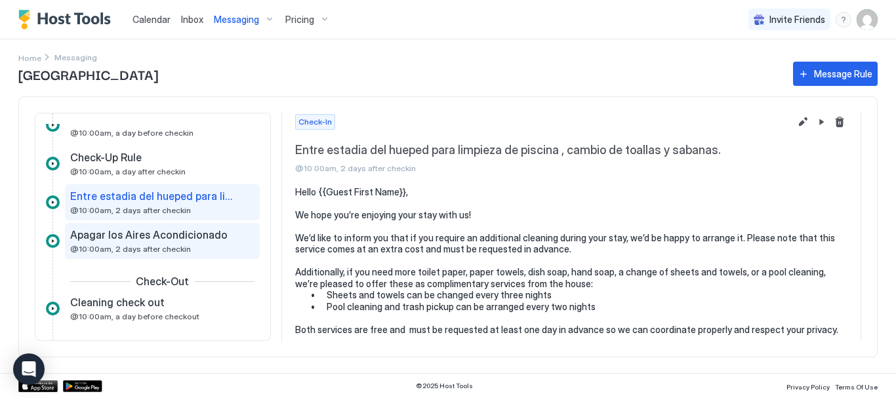
click at [179, 236] on span "Apagar los Aires Acondicionado" at bounding box center [149, 234] width 158 height 13
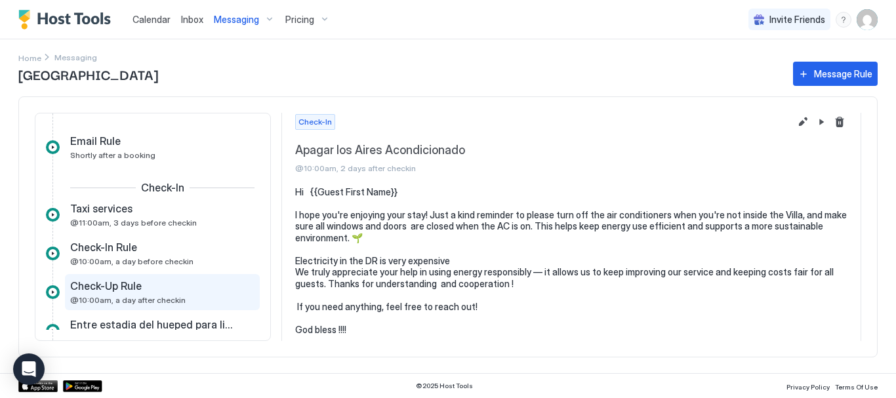
scroll to position [263, 0]
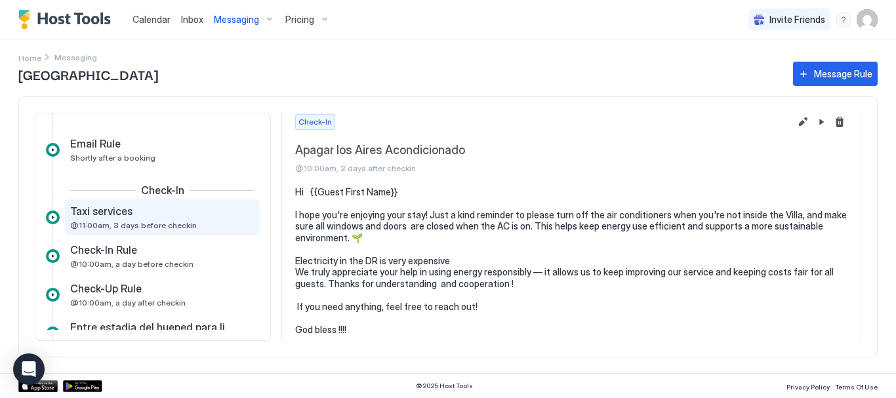
click at [123, 219] on div "Taxi services @11:00am, 3 days before checkin" at bounding box center [153, 218] width 166 height 26
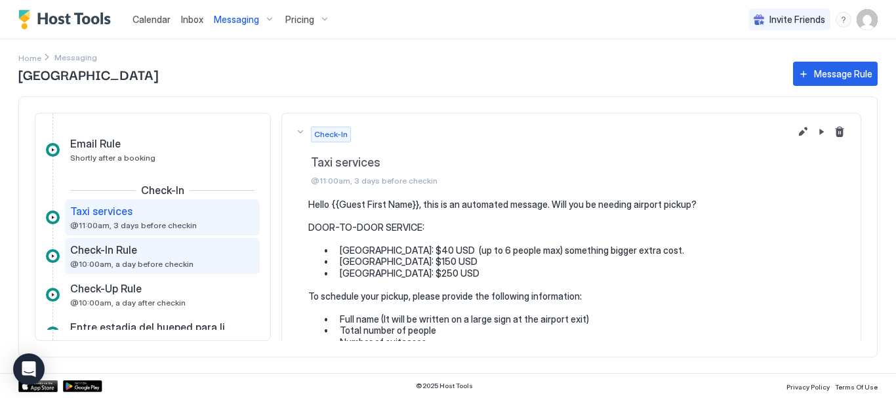
click at [116, 253] on span "Check-In Rule" at bounding box center [103, 249] width 67 height 13
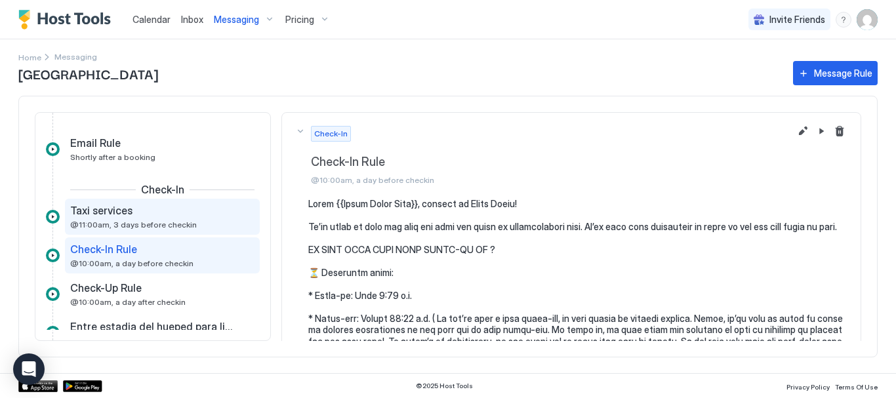
click at [126, 224] on span "@11:00am, 3 days before checkin" at bounding box center [133, 225] width 127 height 10
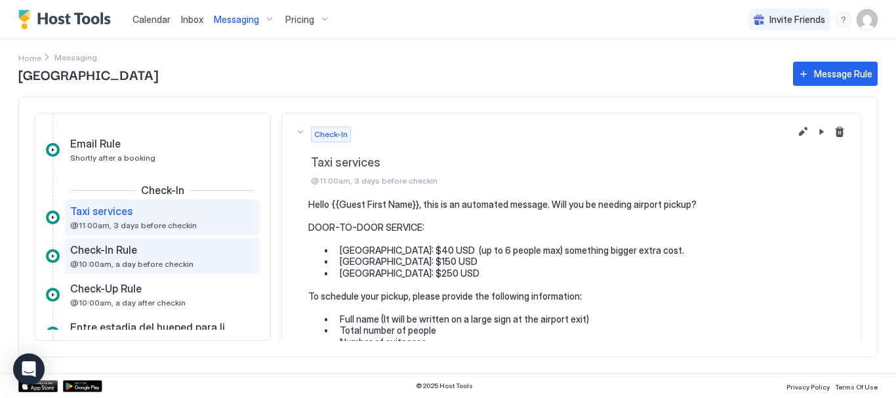
click at [119, 247] on span "Check-In Rule" at bounding box center [103, 249] width 67 height 13
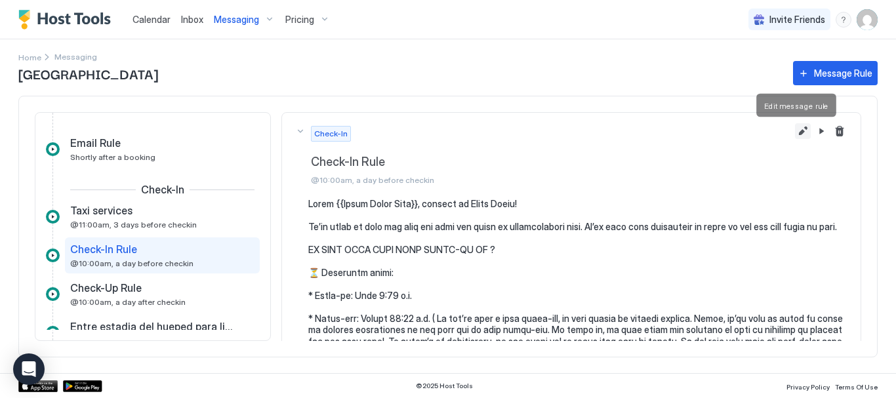
click at [795, 131] on button "Edit message rule" at bounding box center [803, 131] width 16 height 16
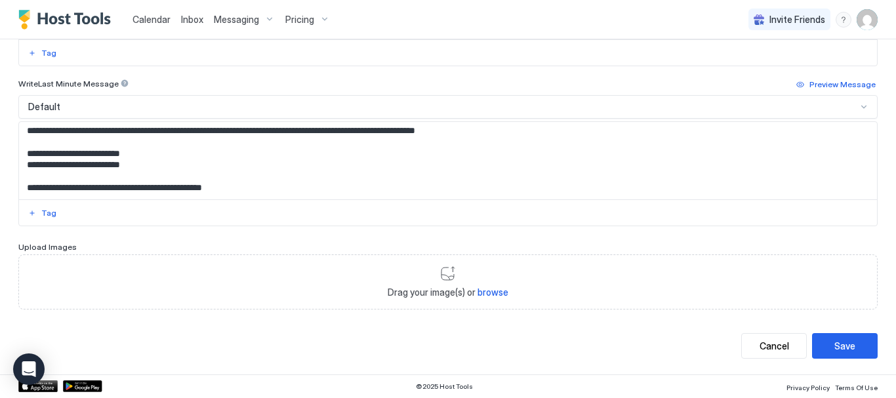
scroll to position [737, 0]
drag, startPoint x: 20, startPoint y: 169, endPoint x: 152, endPoint y: 165, distance: 132.0
click at [152, 165] on textarea "Input Field" at bounding box center [443, 160] width 849 height 77
click at [99, 174] on textarea "Input Field" at bounding box center [443, 160] width 849 height 77
paste textarea "**********"
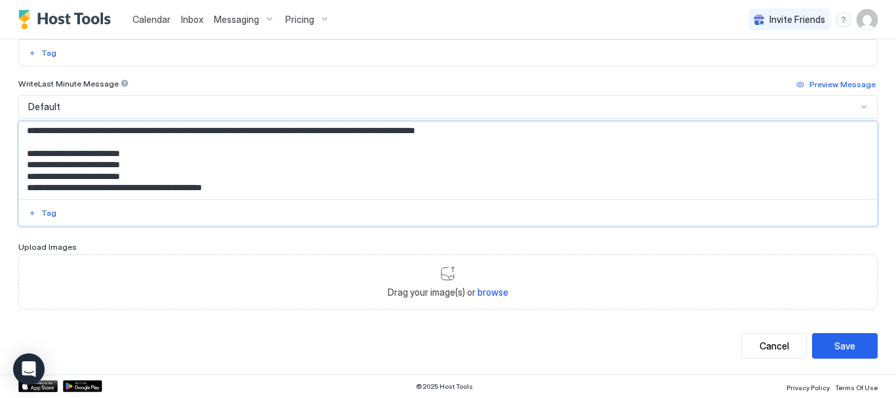
click at [184, 180] on textarea "Input Field" at bounding box center [443, 160] width 849 height 77
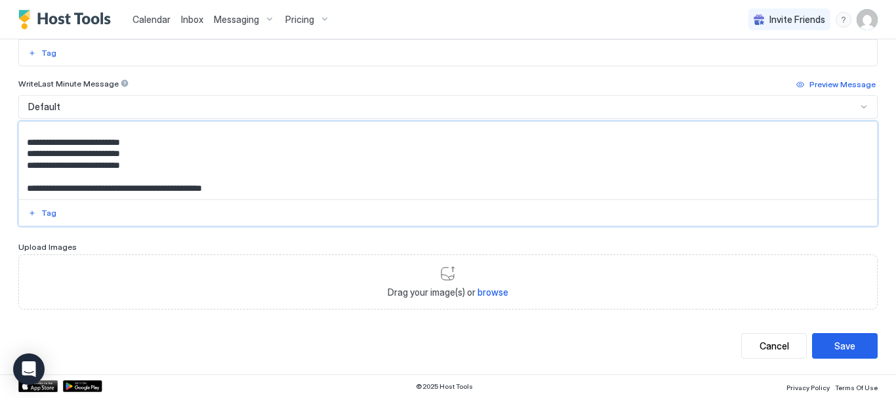
scroll to position [749, 0]
click at [69, 168] on textarea "Input Field" at bounding box center [443, 160] width 849 height 77
click at [89, 164] on textarea "Input Field" at bounding box center [443, 160] width 849 height 77
click at [140, 165] on textarea "Input Field" at bounding box center [443, 160] width 849 height 77
click at [210, 171] on textarea "Input Field" at bounding box center [443, 160] width 849 height 77
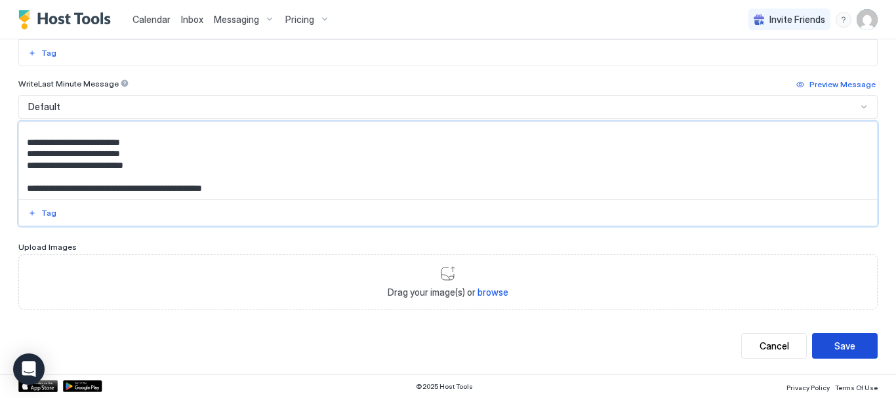
type textarea "**********"
click at [835, 346] on div "Save" at bounding box center [845, 346] width 21 height 14
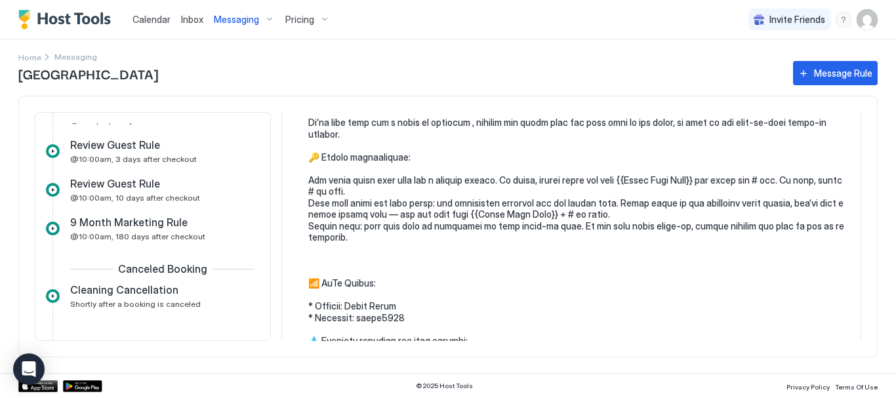
scroll to position [263, 0]
